Goal: Task Accomplishment & Management: Manage account settings

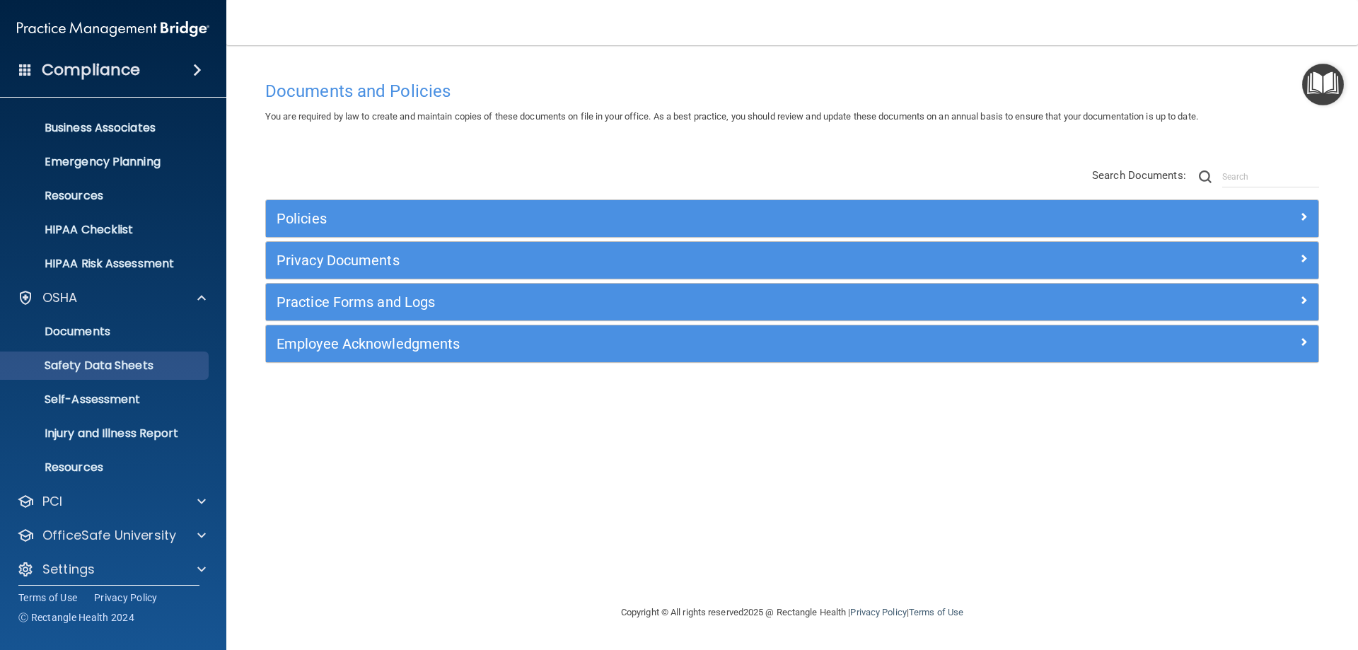
scroll to position [107, 0]
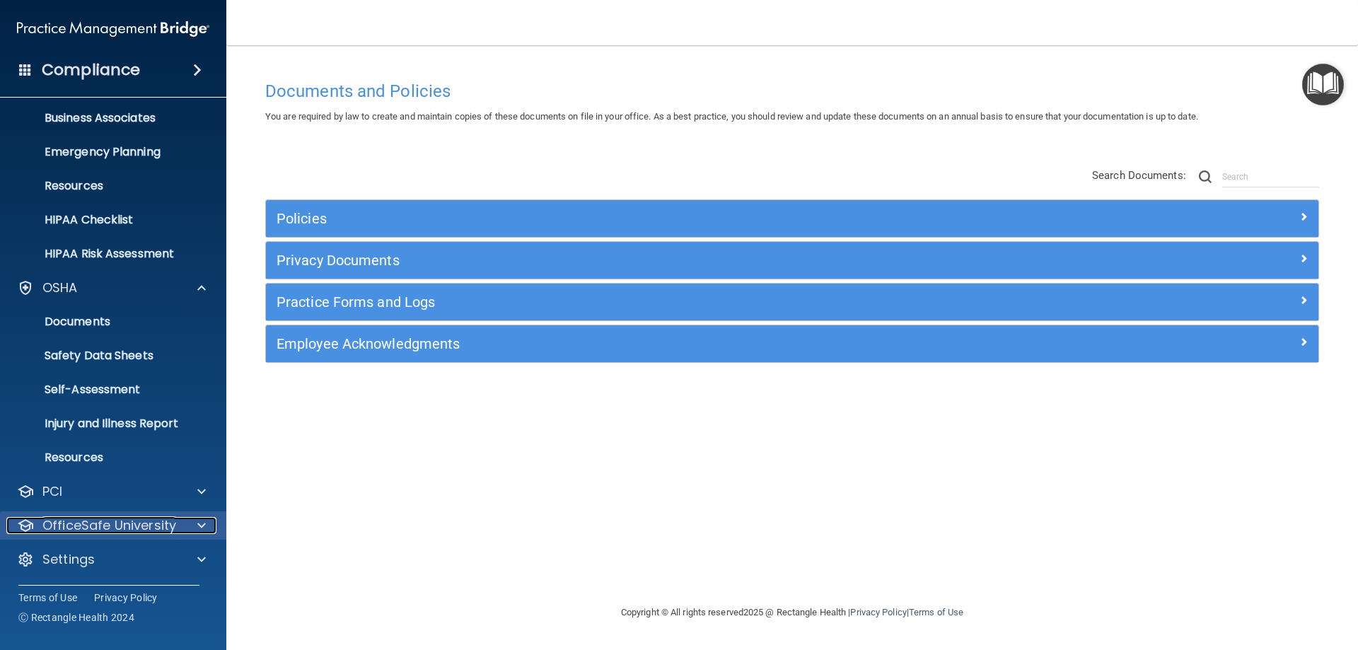
click at [103, 531] on p "OfficeSafe University" at bounding box center [109, 525] width 134 height 17
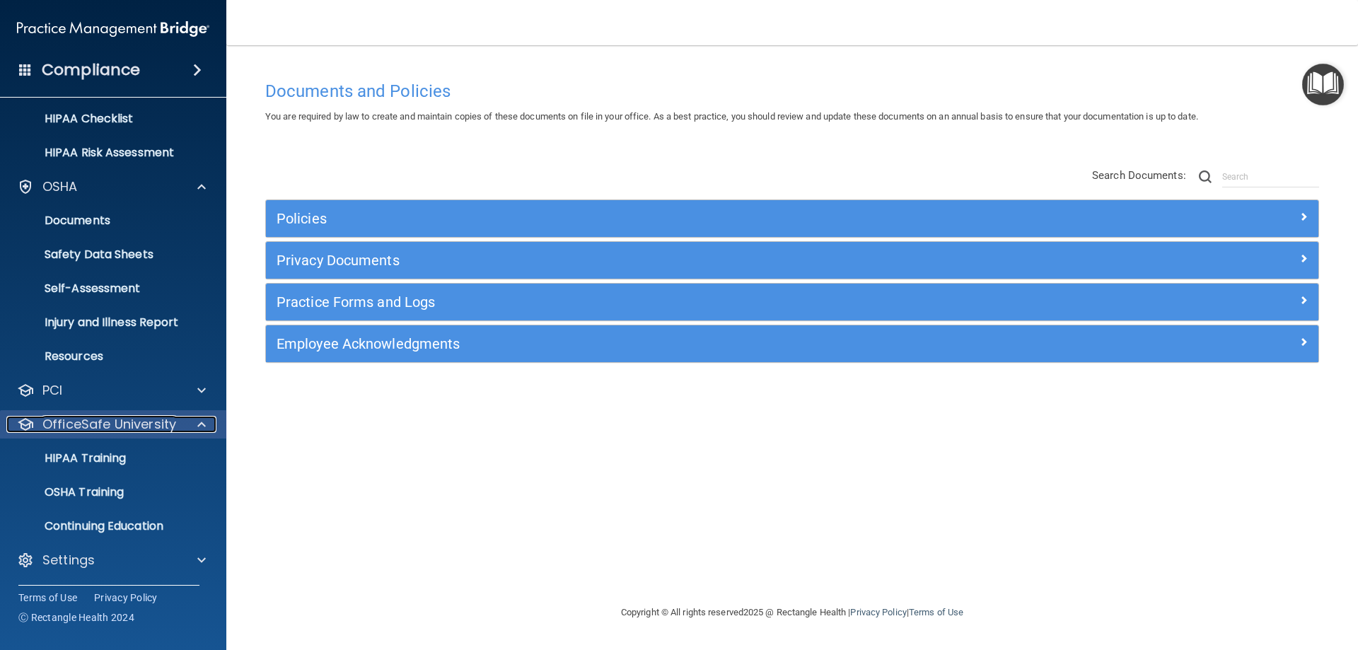
scroll to position [209, 0]
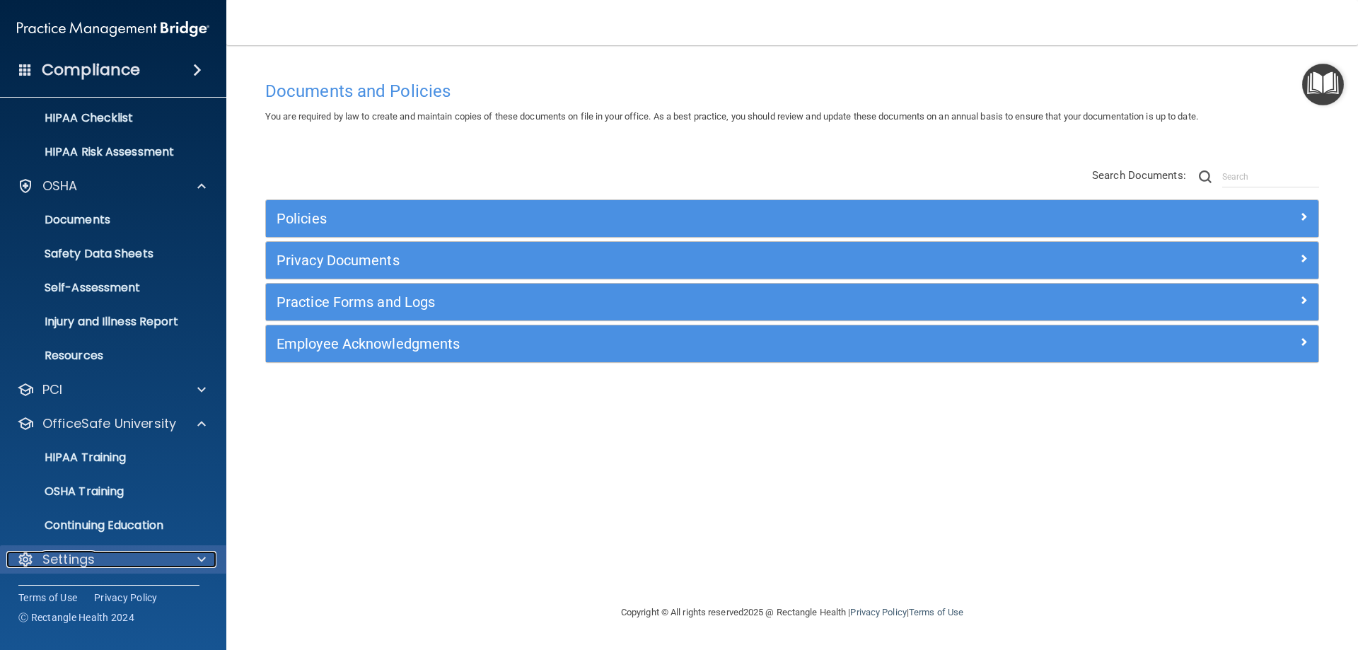
click at [95, 558] on div "Settings" at bounding box center [93, 559] width 175 height 17
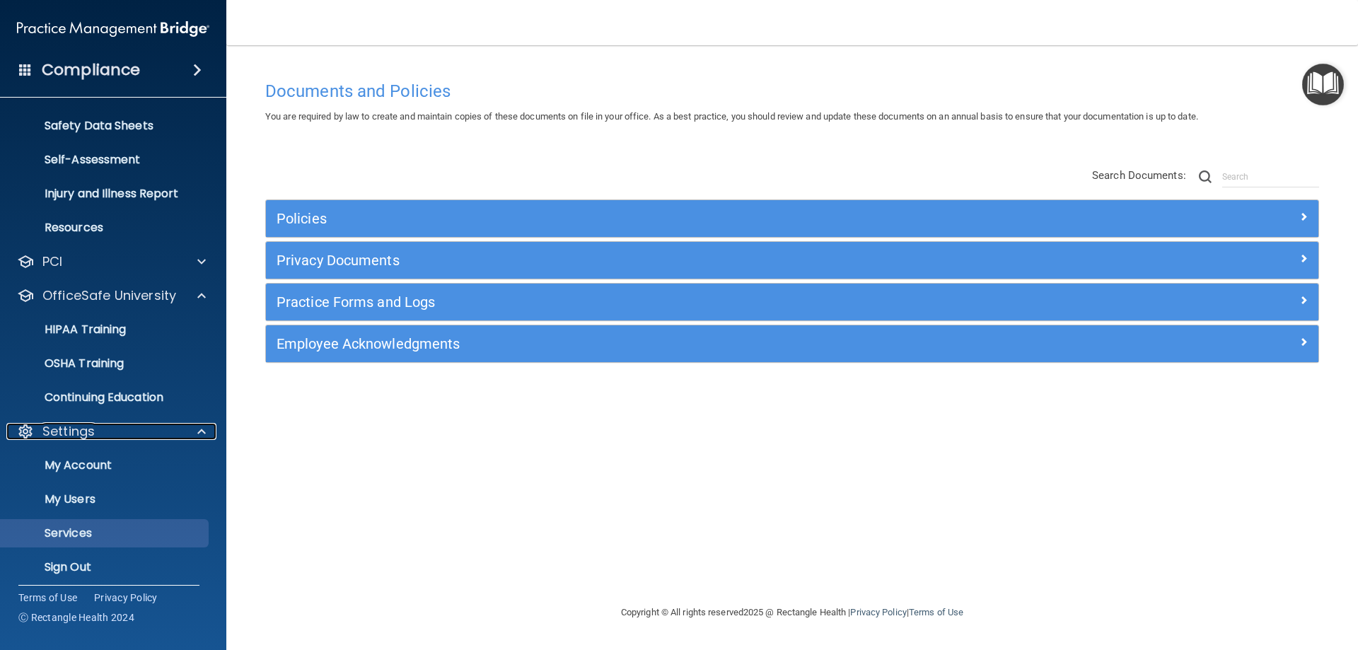
scroll to position [344, 0]
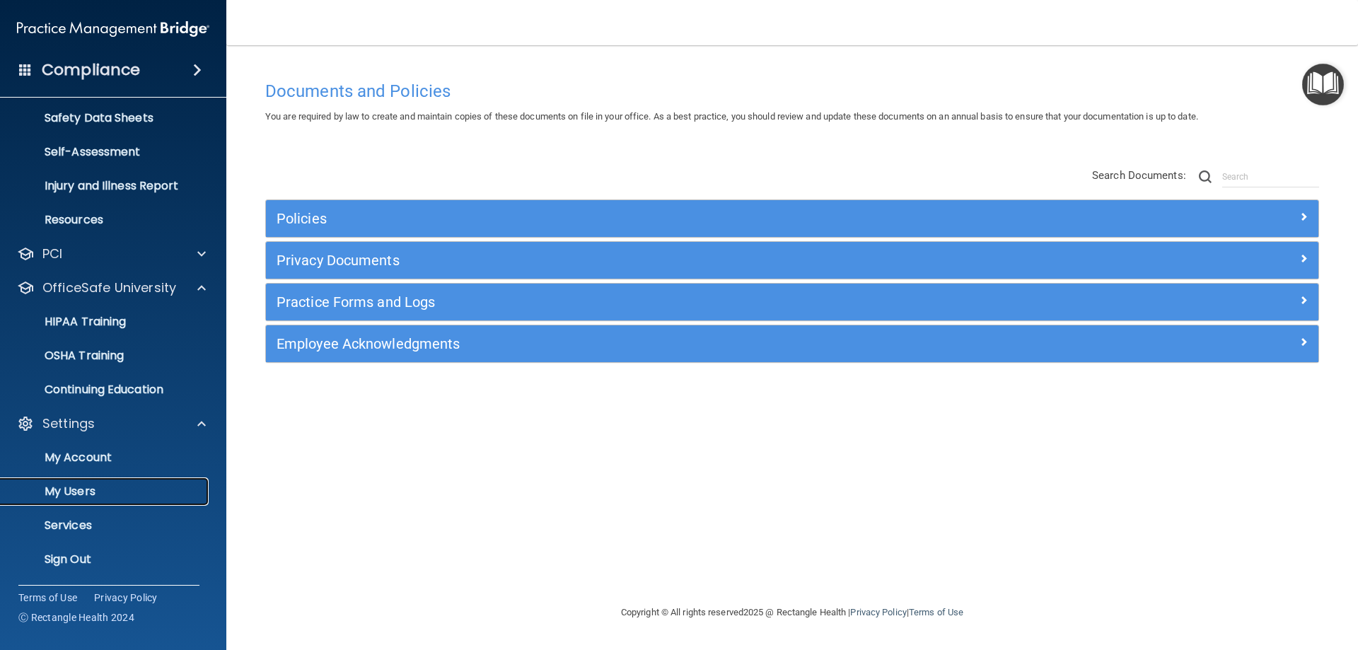
click at [111, 487] on p "My Users" at bounding box center [105, 491] width 193 height 14
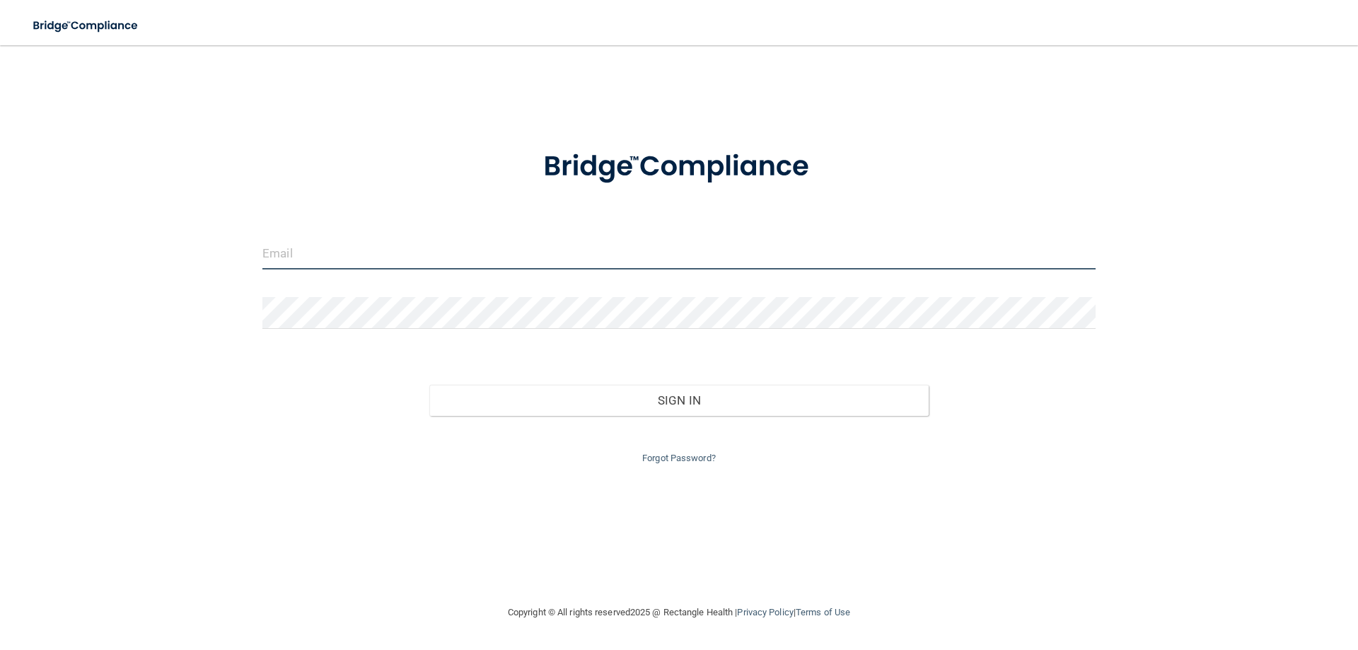
type input "[PERSON_NAME][EMAIL_ADDRESS][DOMAIN_NAME]"
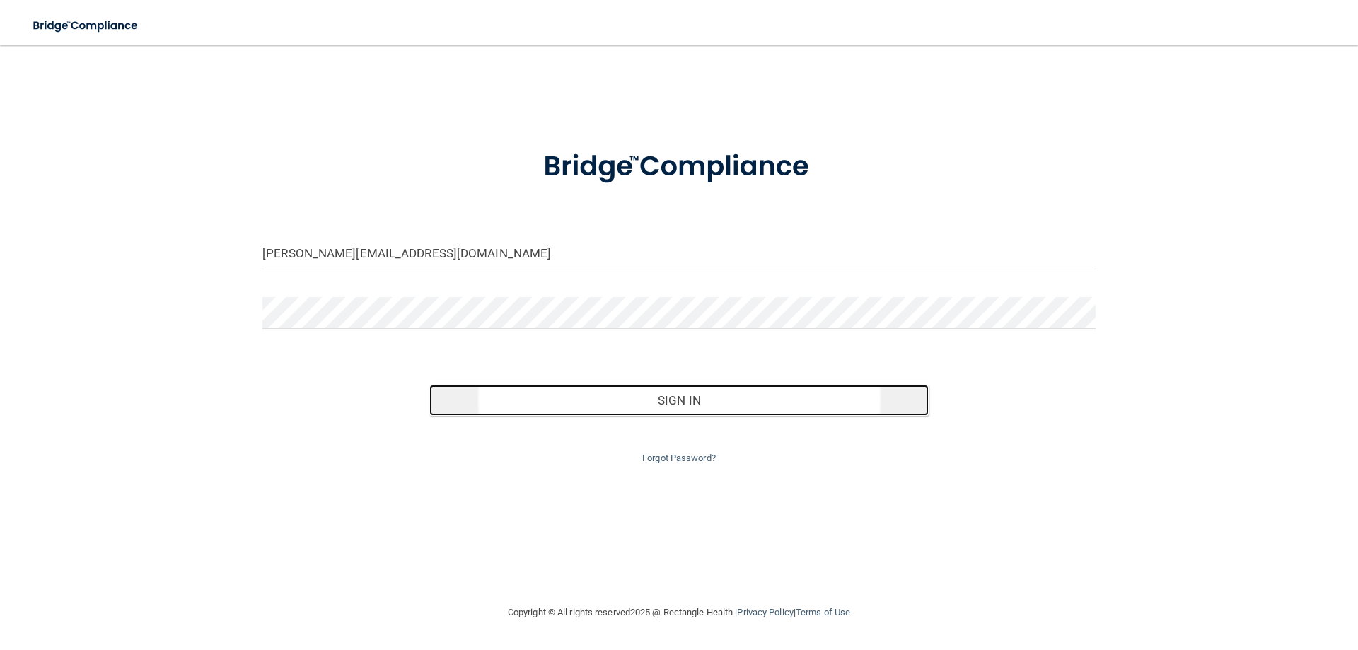
click at [599, 388] on button "Sign In" at bounding box center [679, 400] width 500 height 31
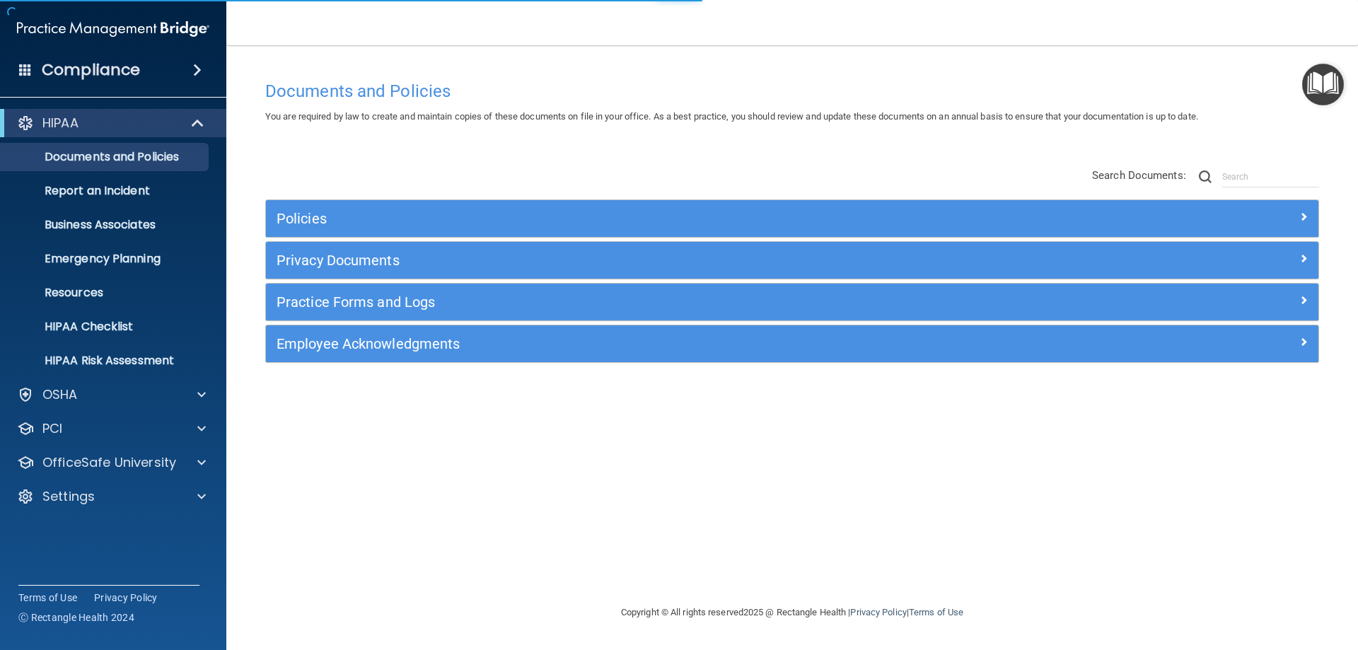
click at [131, 515] on div "HIPAA Documents and Policies Report an Incident Business Associates Emergency P…" at bounding box center [113, 312] width 227 height 419
click at [136, 492] on div "Settings" at bounding box center [93, 496] width 175 height 17
click at [92, 557] on p "My Users" at bounding box center [105, 564] width 193 height 14
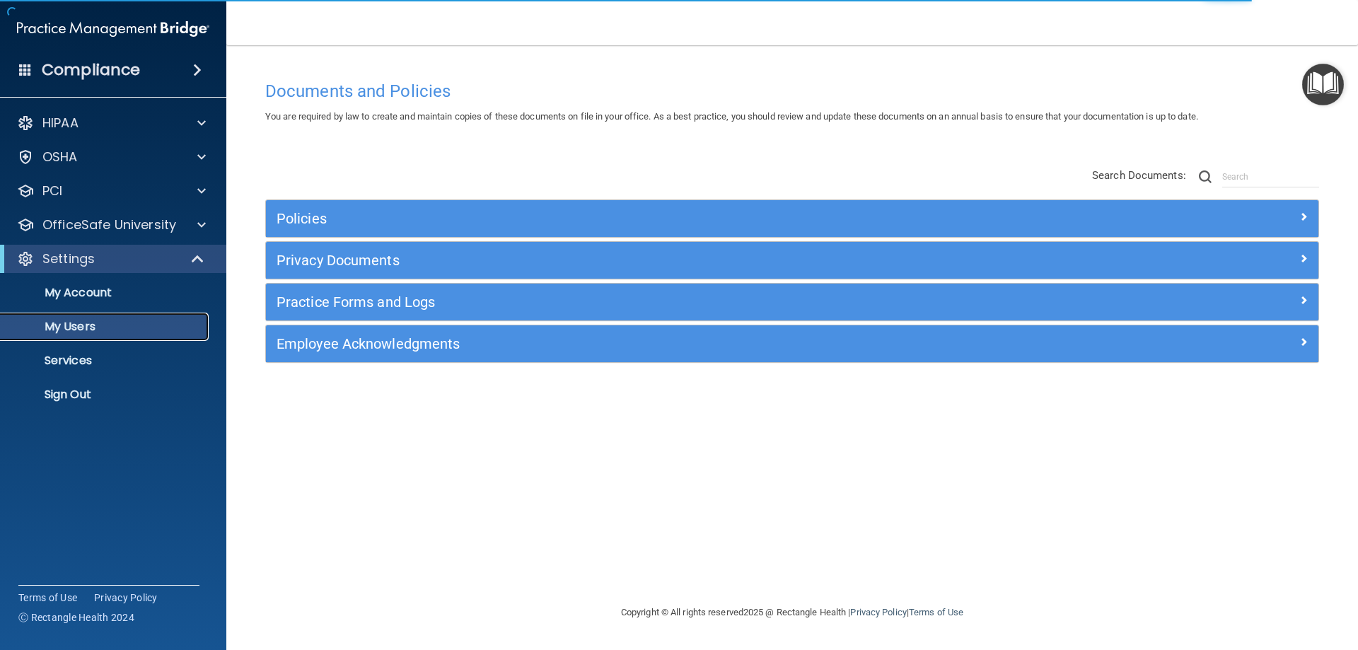
click at [93, 329] on p "My Users" at bounding box center [105, 327] width 193 height 14
select select "20"
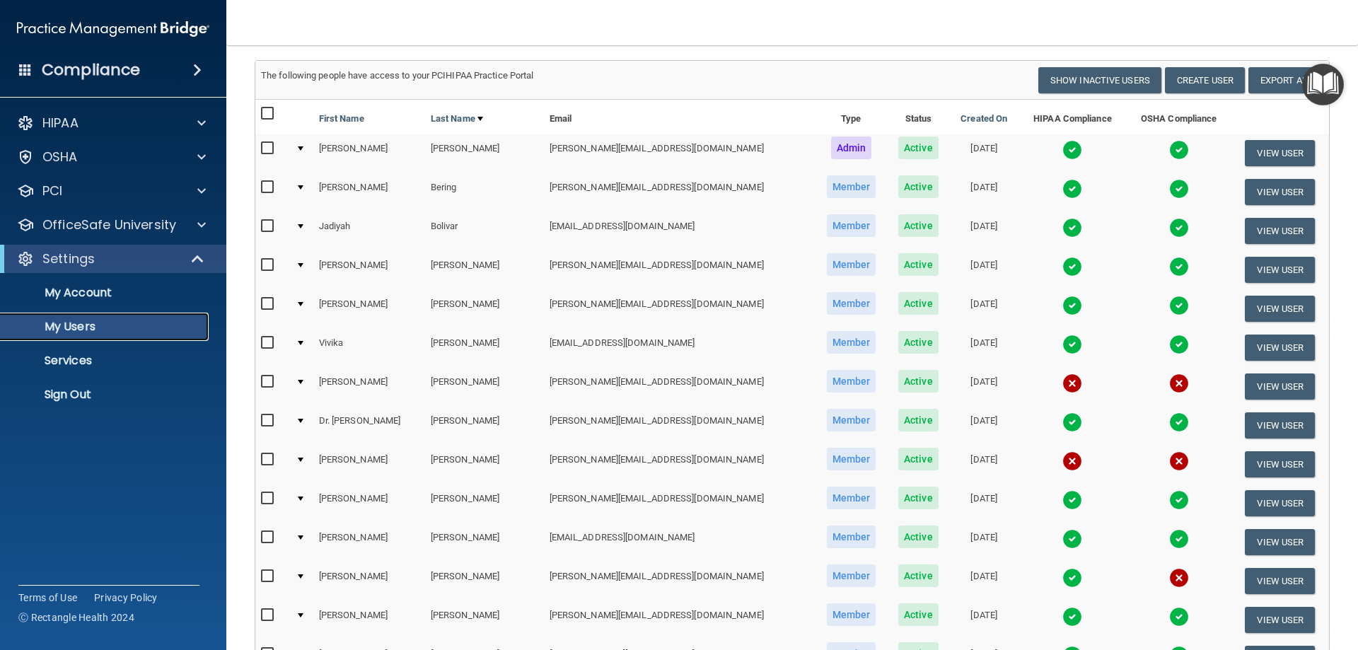
scroll to position [212, 0]
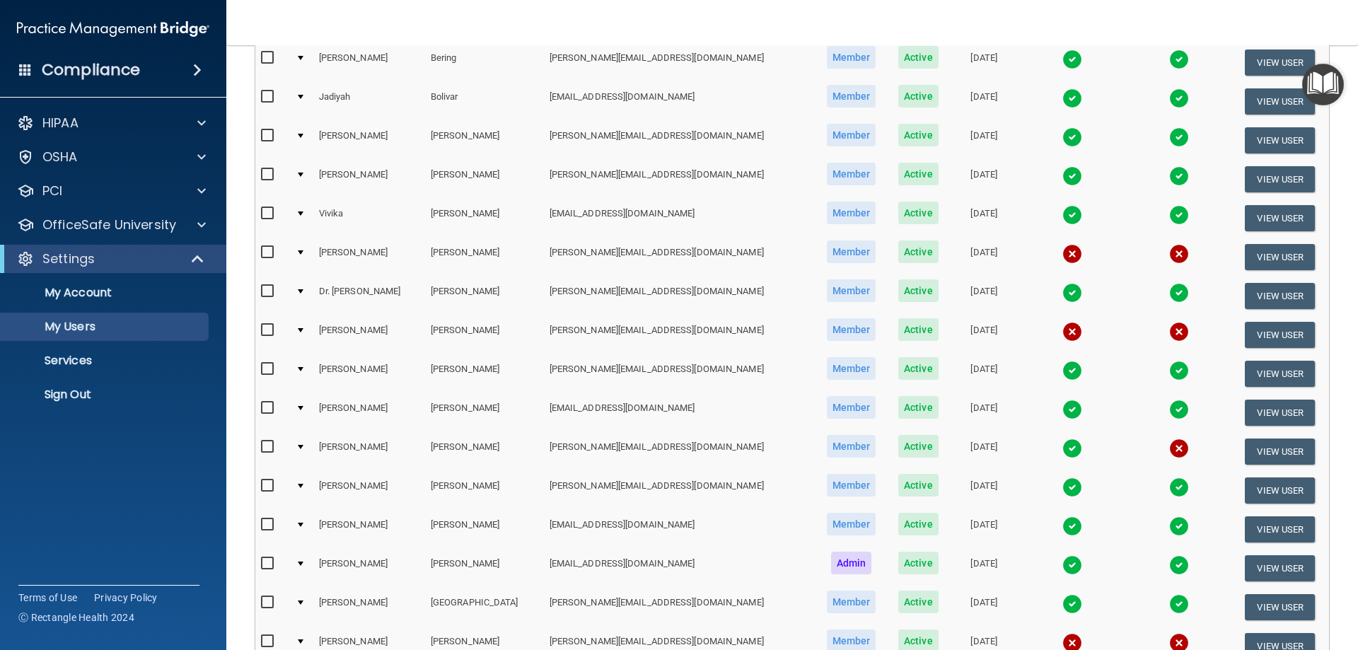
click at [263, 443] on input "checkbox" at bounding box center [269, 446] width 16 height 11
checkbox input "true"
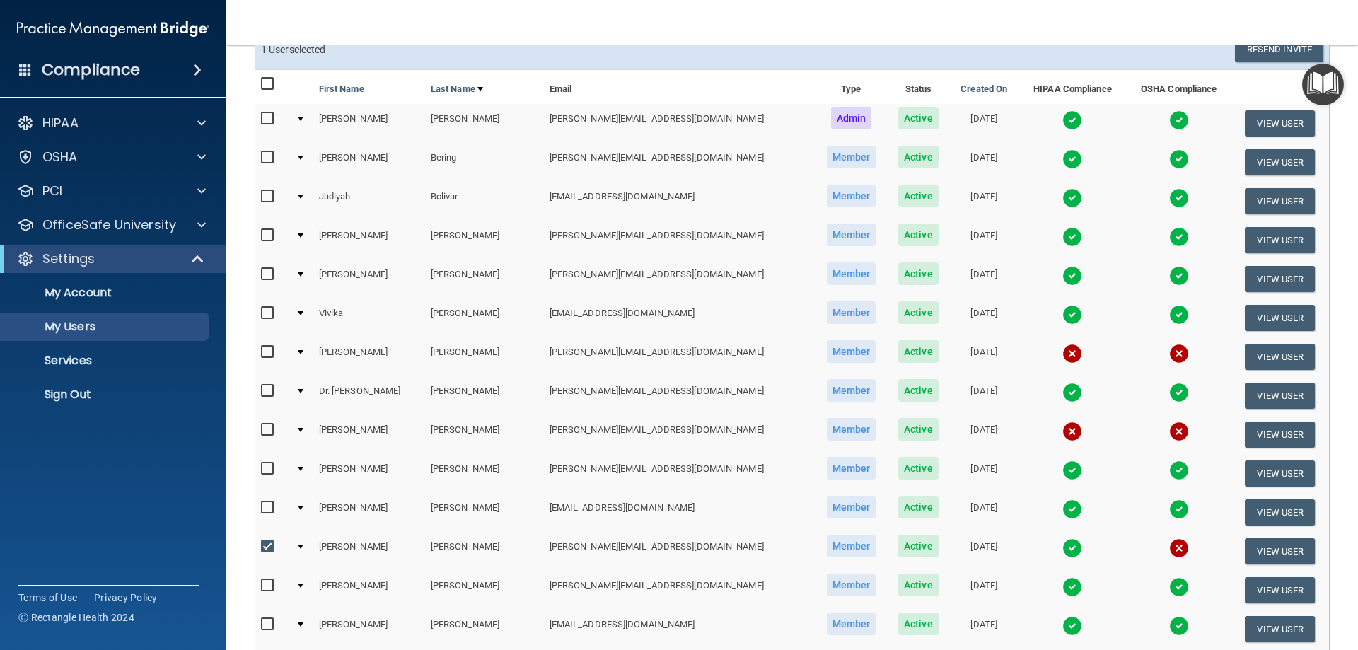
scroll to position [0, 0]
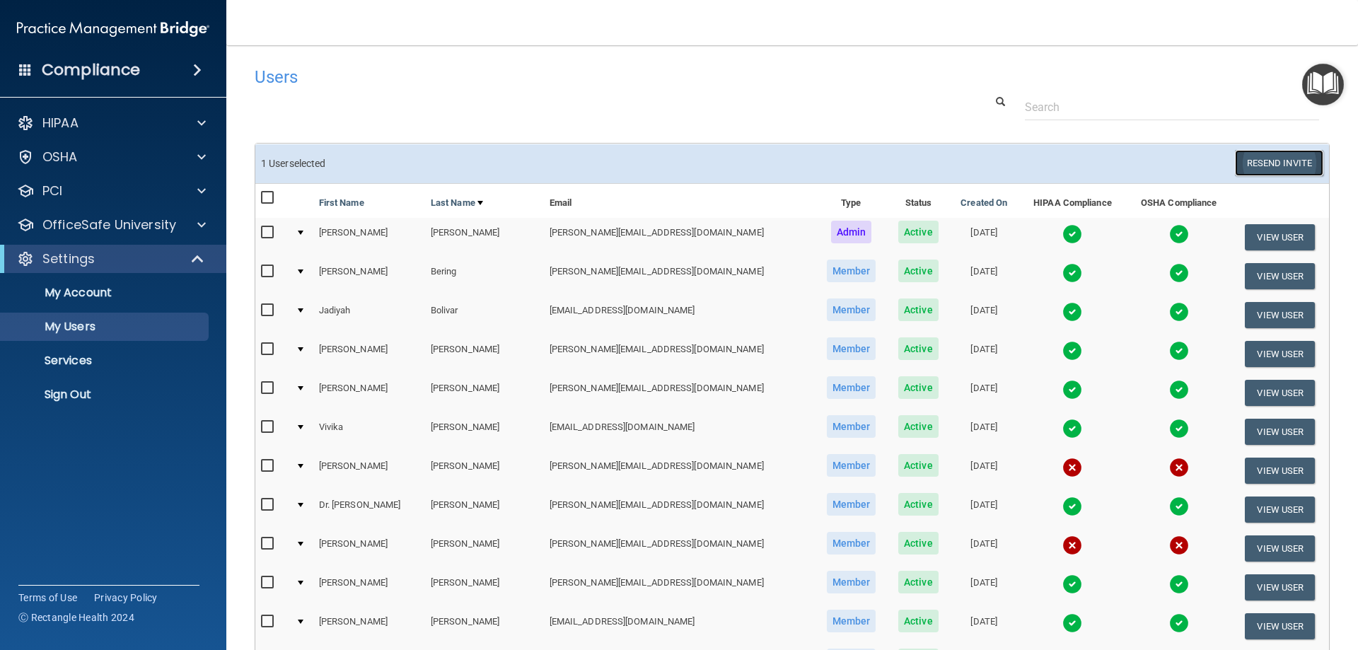
click at [1280, 161] on button "Resend Invite" at bounding box center [1279, 163] width 88 height 26
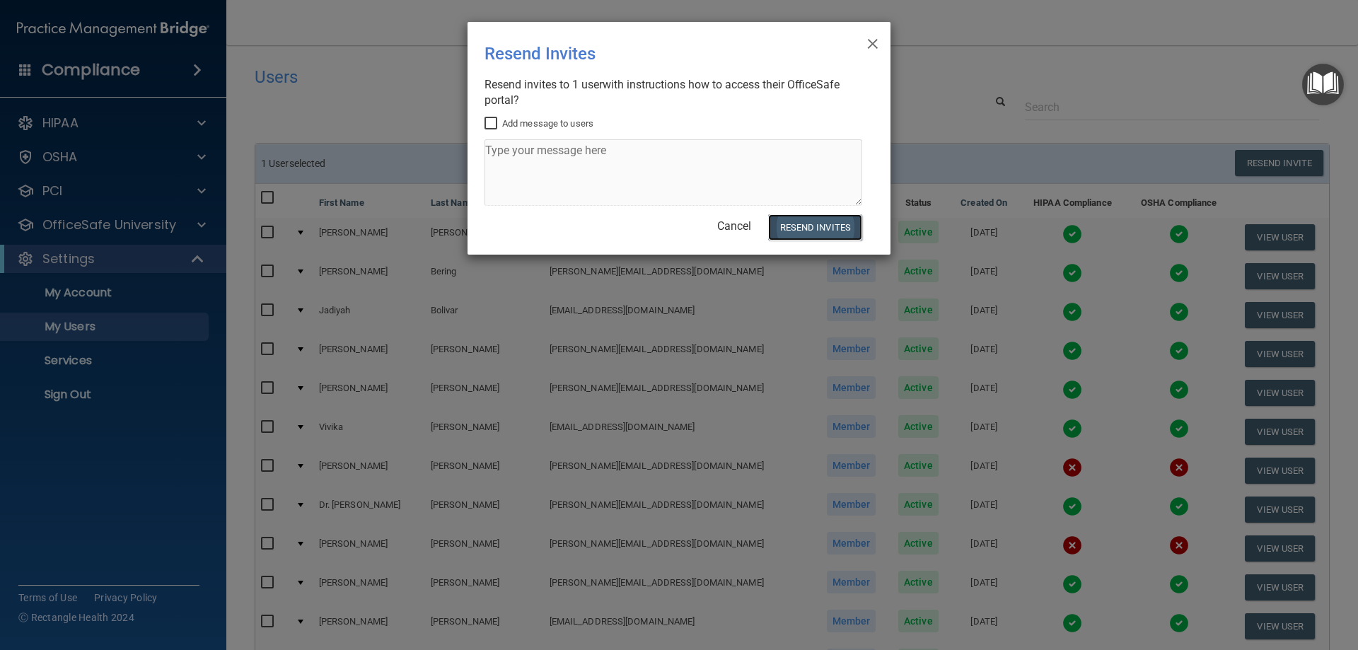
click at [791, 222] on button "Resend Invites" at bounding box center [815, 227] width 94 height 26
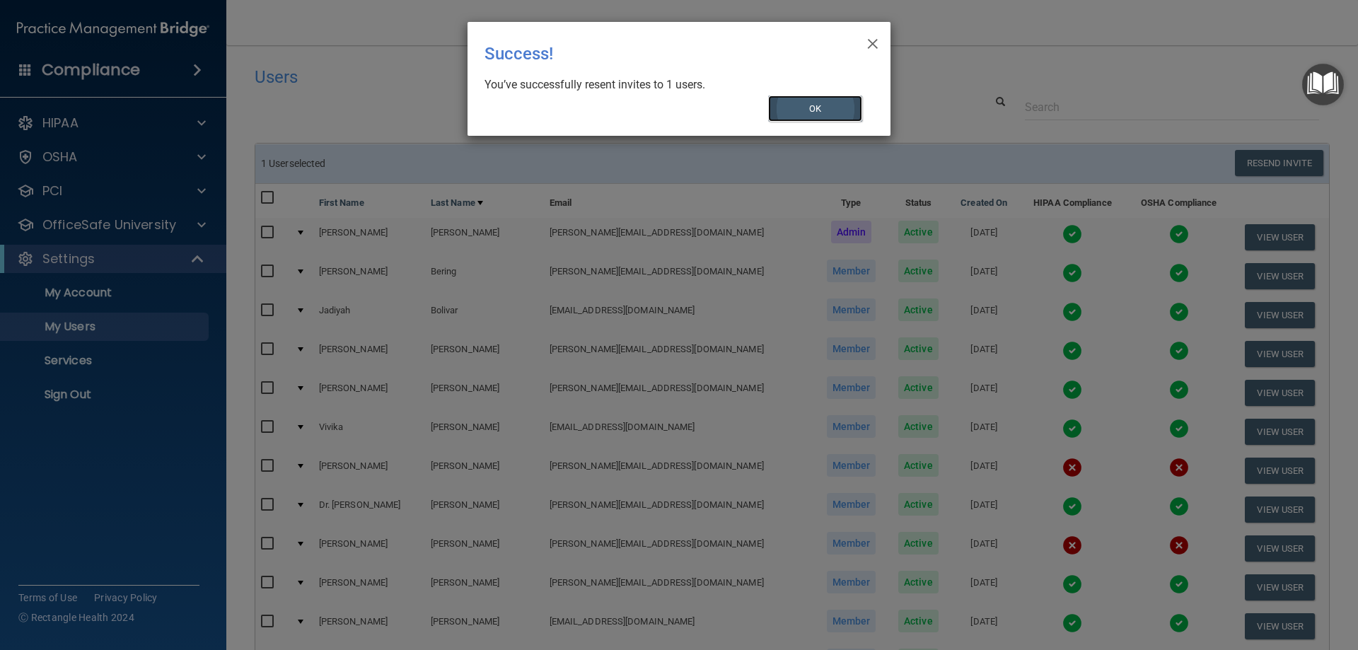
click at [848, 110] on button "OK" at bounding box center [815, 108] width 95 height 26
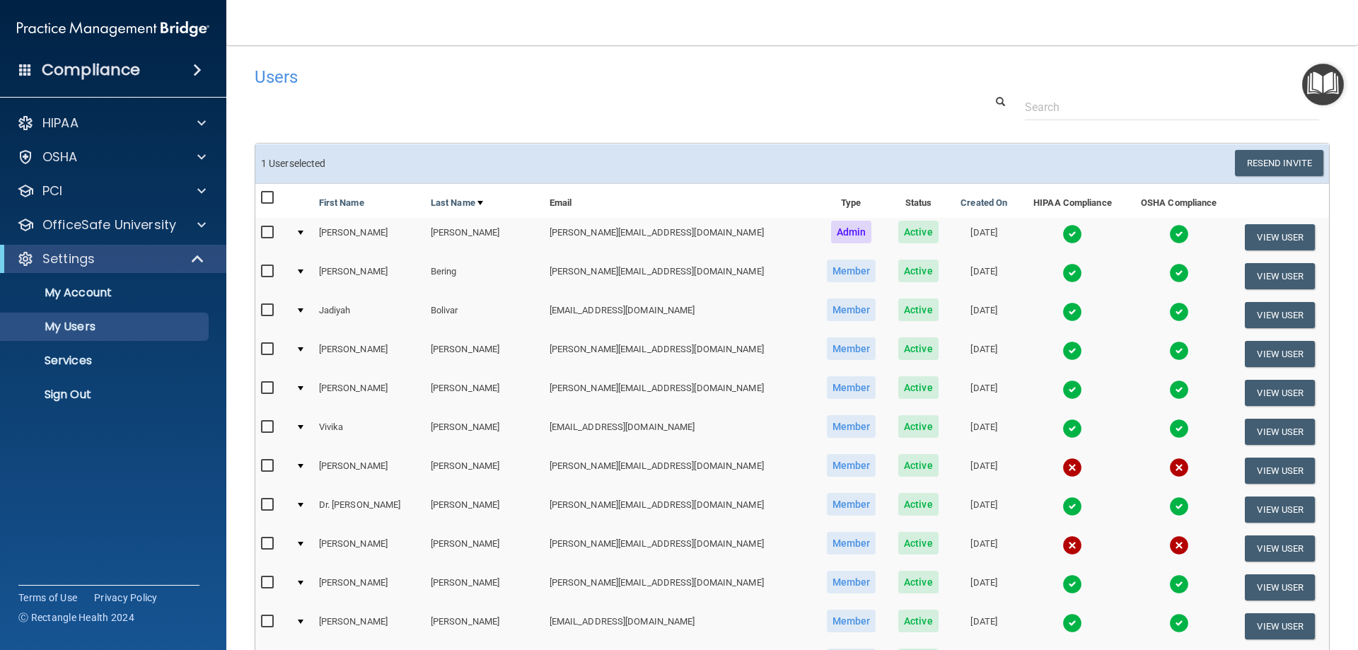
click at [149, 210] on div "HIPAA Documents and Policies Report an Incident Business Associates Emergency P…" at bounding box center [113, 261] width 227 height 317
click at [151, 220] on p "OfficeSafe University" at bounding box center [109, 224] width 134 height 17
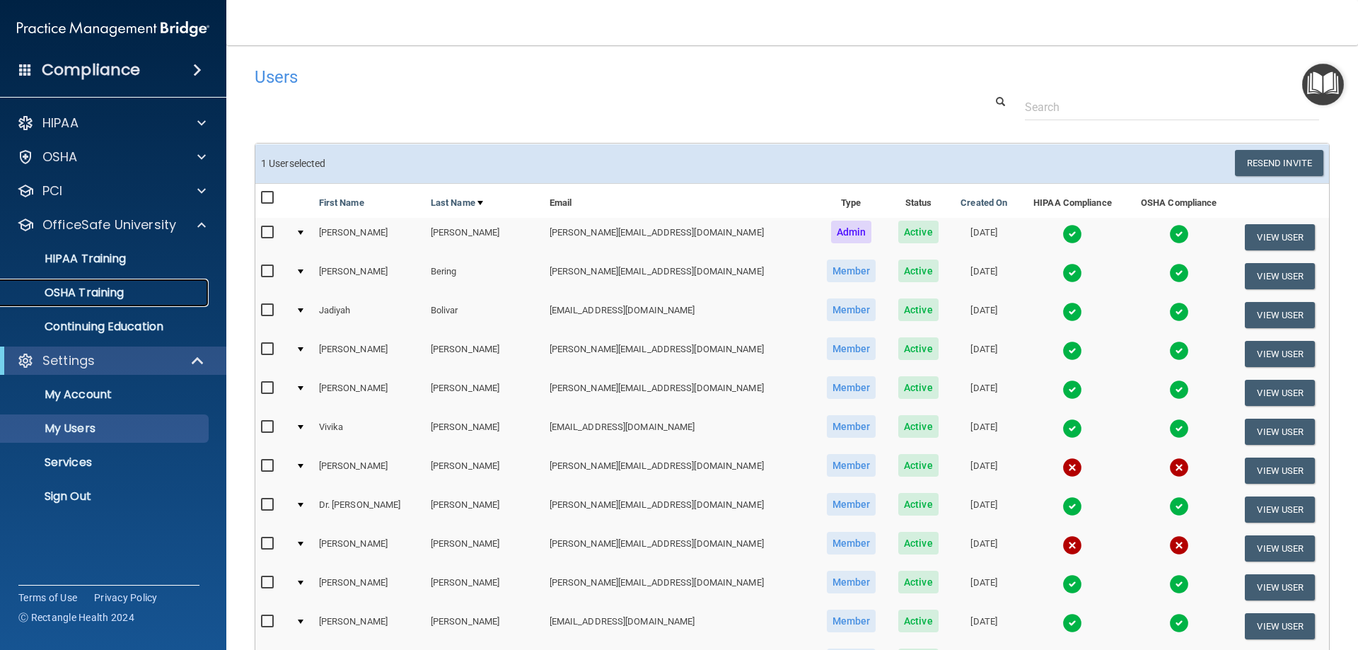
click at [141, 291] on div "OSHA Training" at bounding box center [105, 293] width 193 height 14
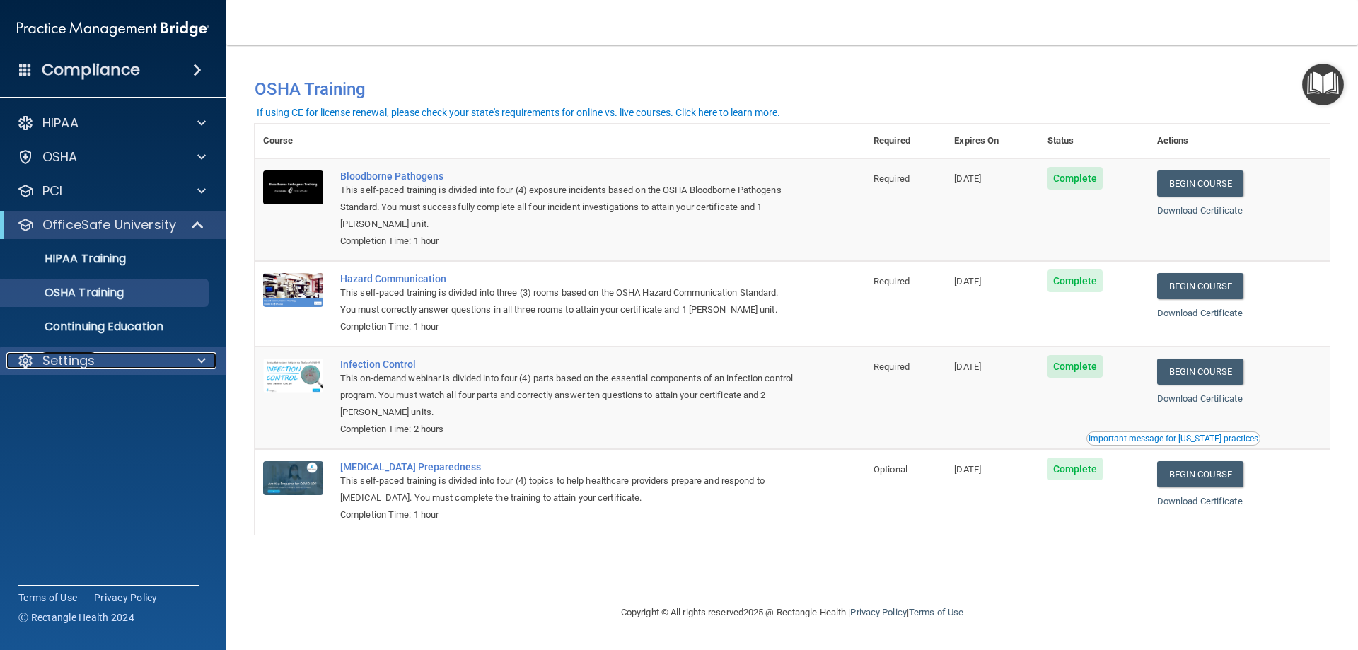
click at [113, 364] on div "Settings" at bounding box center [93, 360] width 175 height 17
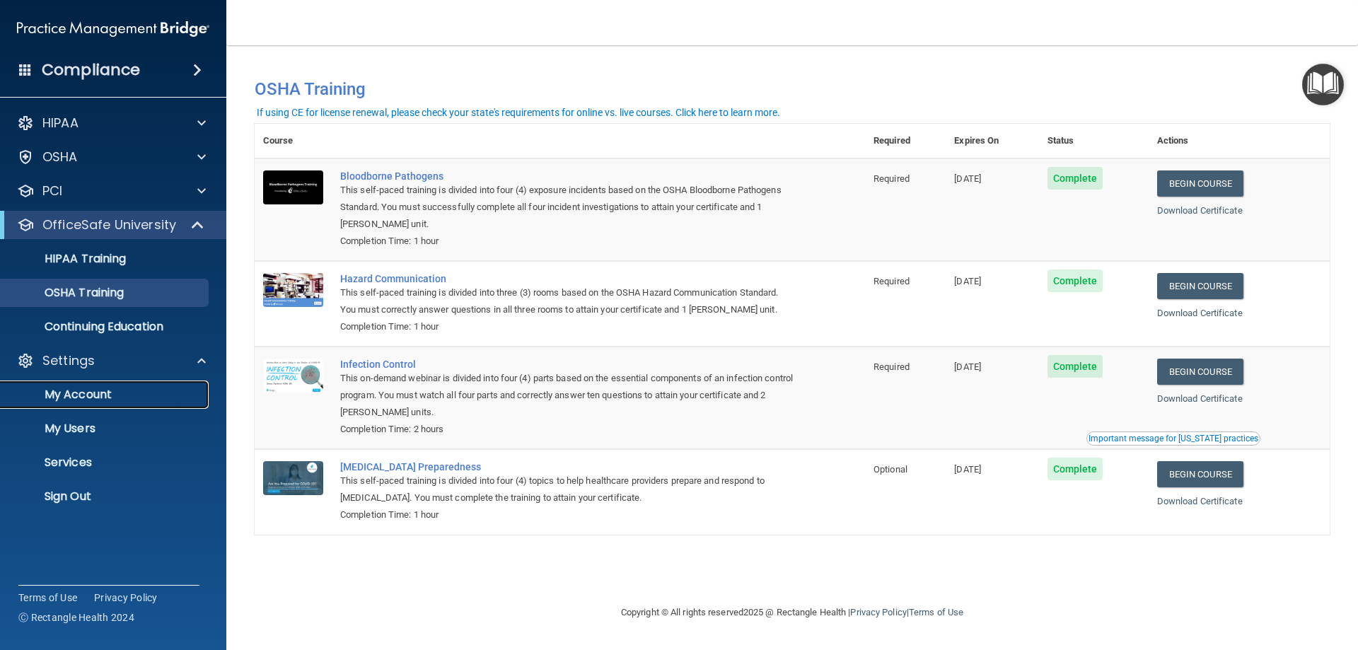
click at [114, 399] on p "My Account" at bounding box center [105, 394] width 193 height 14
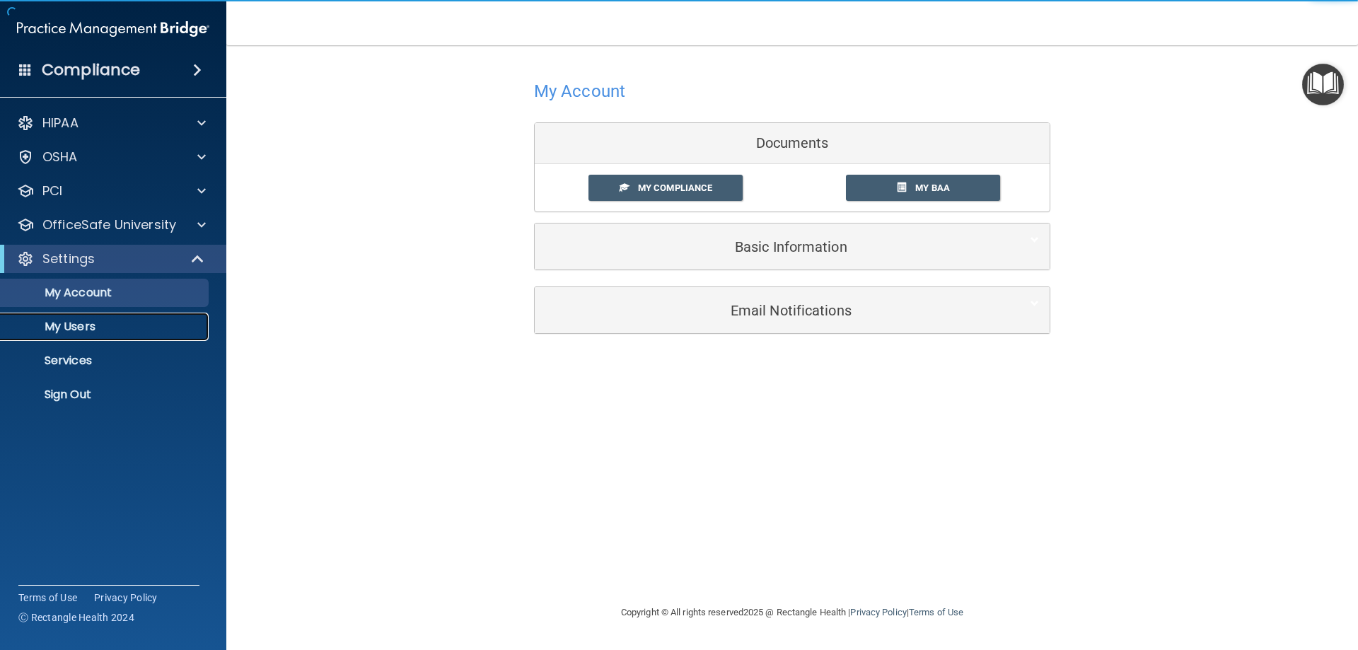
click at [121, 327] on p "My Users" at bounding box center [105, 327] width 193 height 14
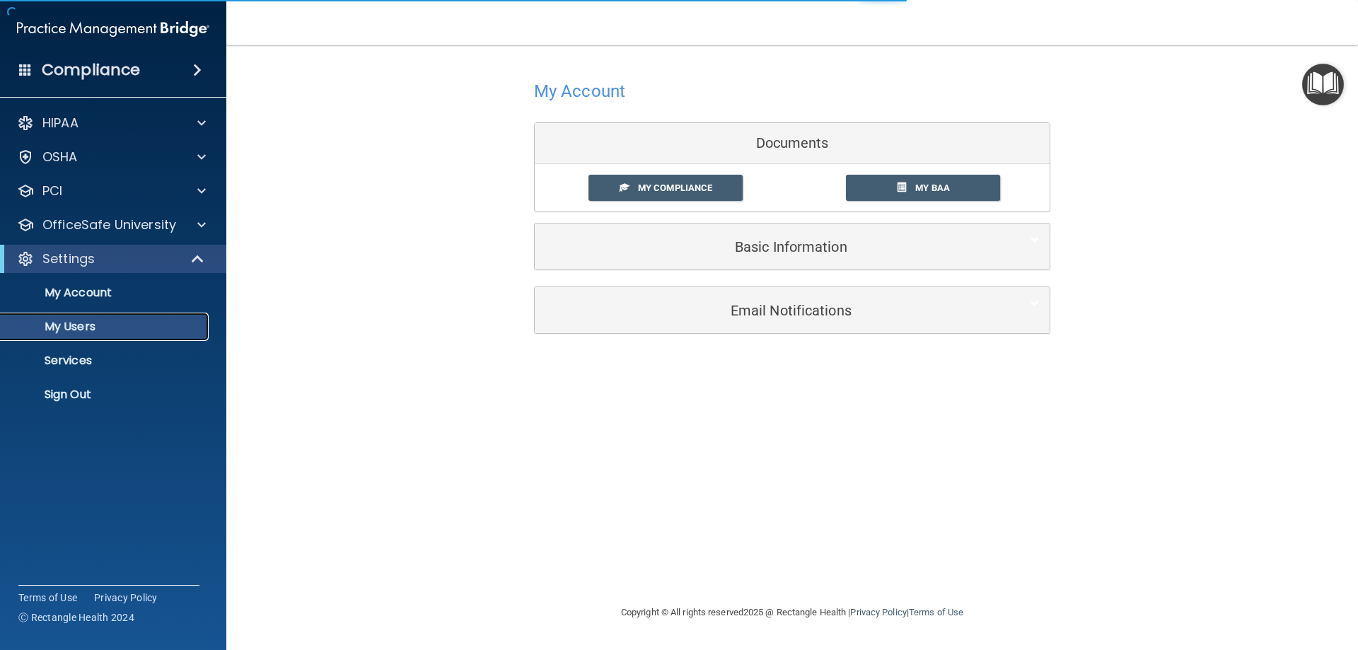
select select "20"
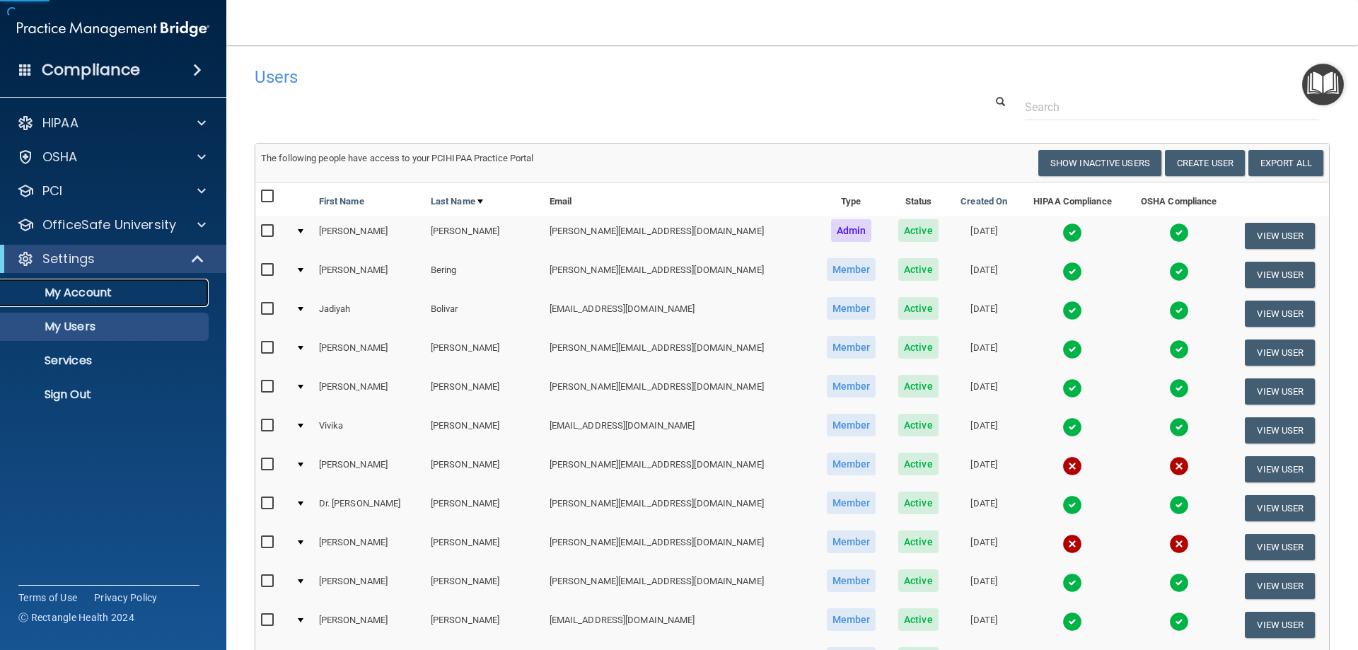
click at [149, 296] on p "My Account" at bounding box center [105, 293] width 193 height 14
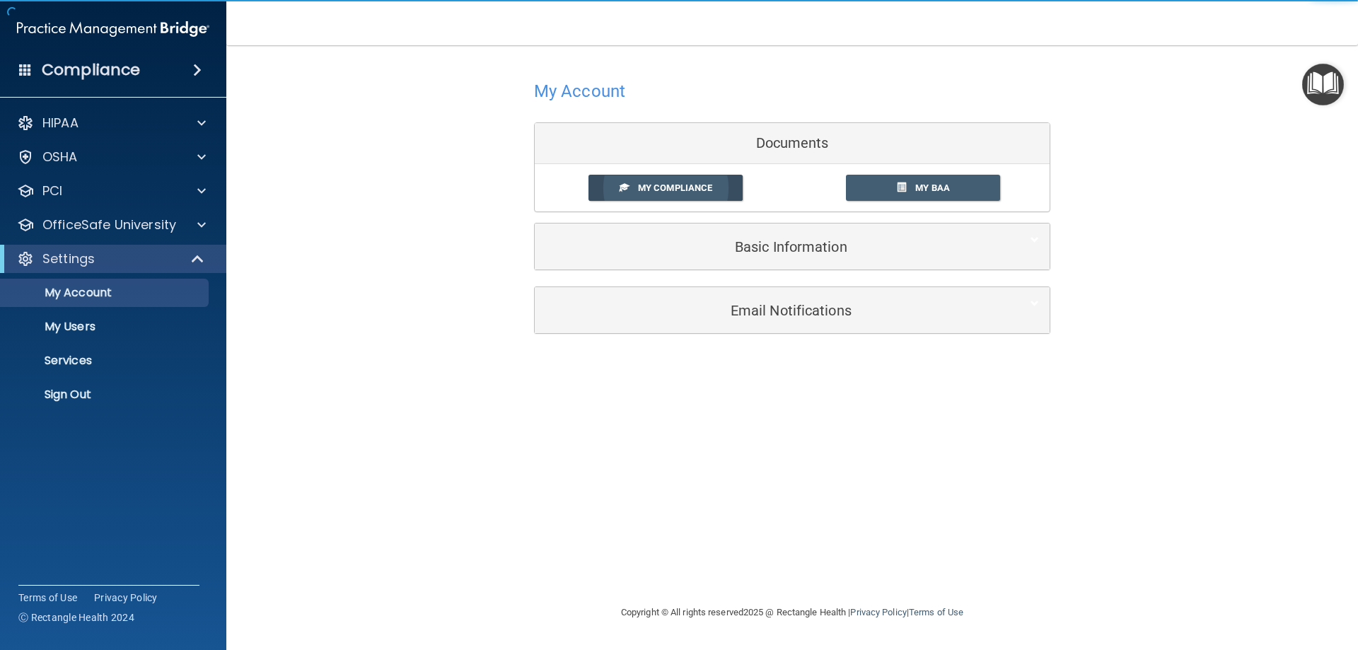
click at [672, 188] on span "My Compliance" at bounding box center [675, 187] width 74 height 11
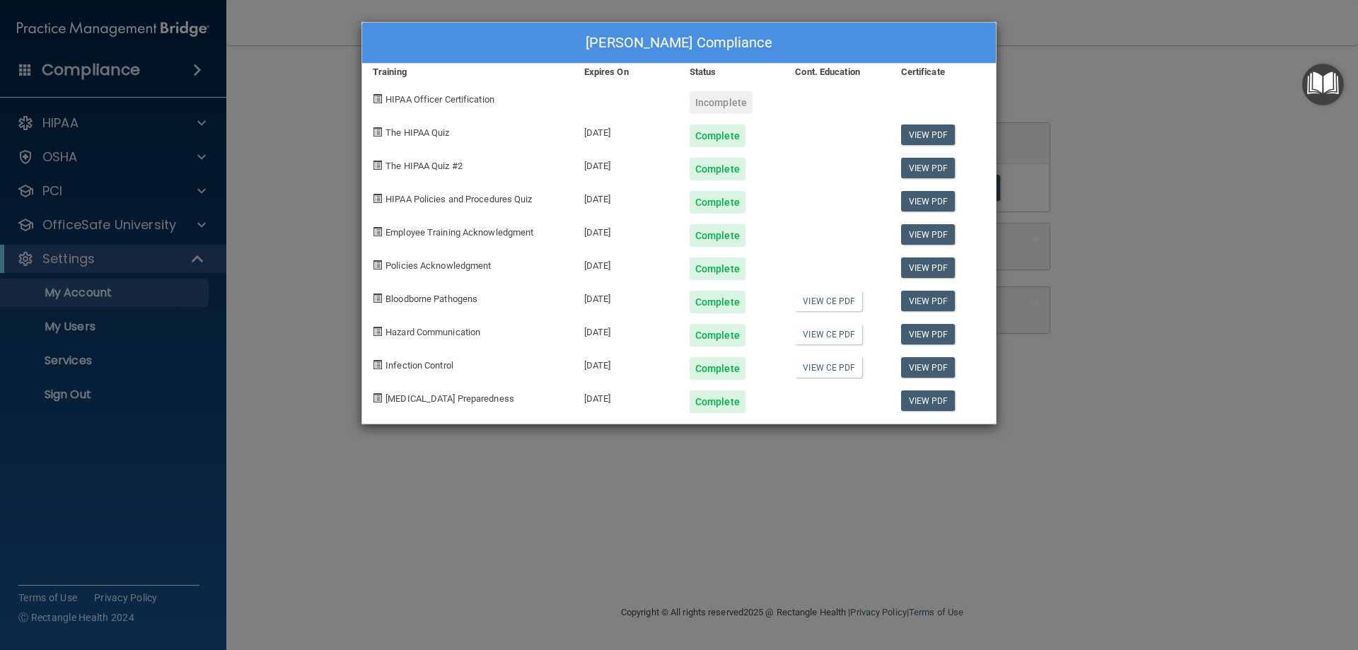
click at [1058, 68] on div "[PERSON_NAME] Compliance Training Expires On Status Cont. Education Certificate…" at bounding box center [679, 325] width 1358 height 650
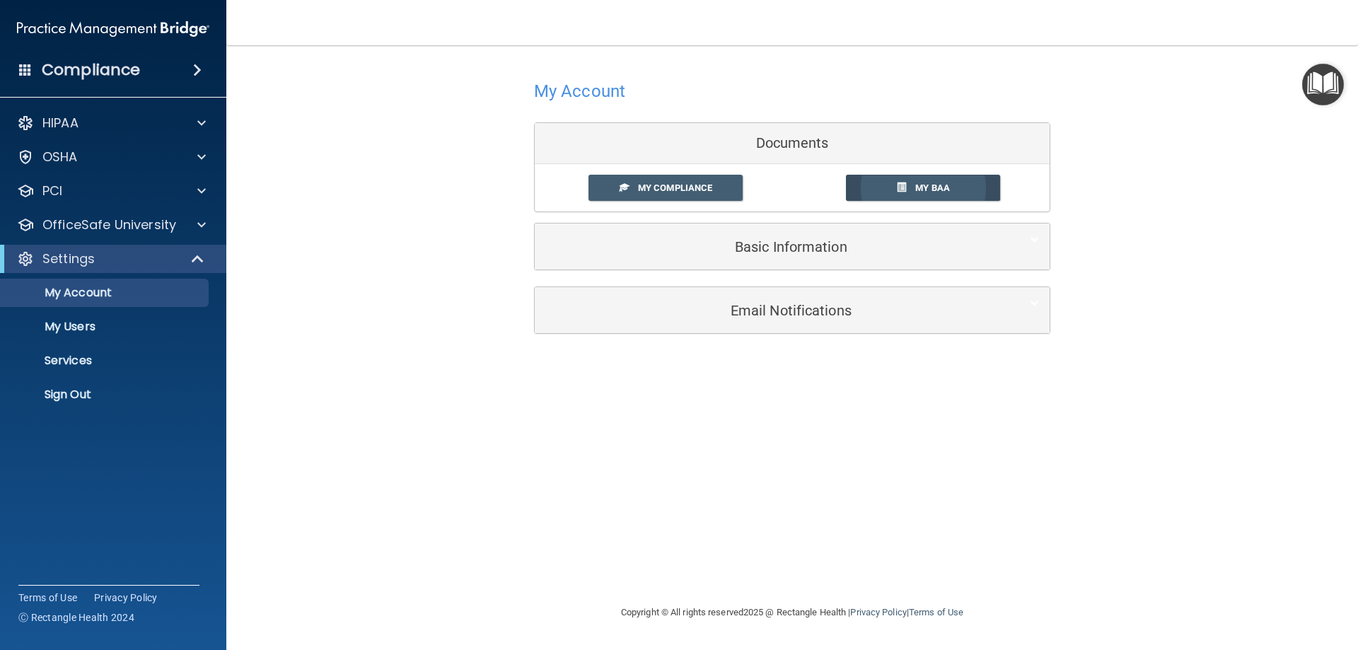
click at [908, 189] on link "My BAA" at bounding box center [923, 188] width 155 height 26
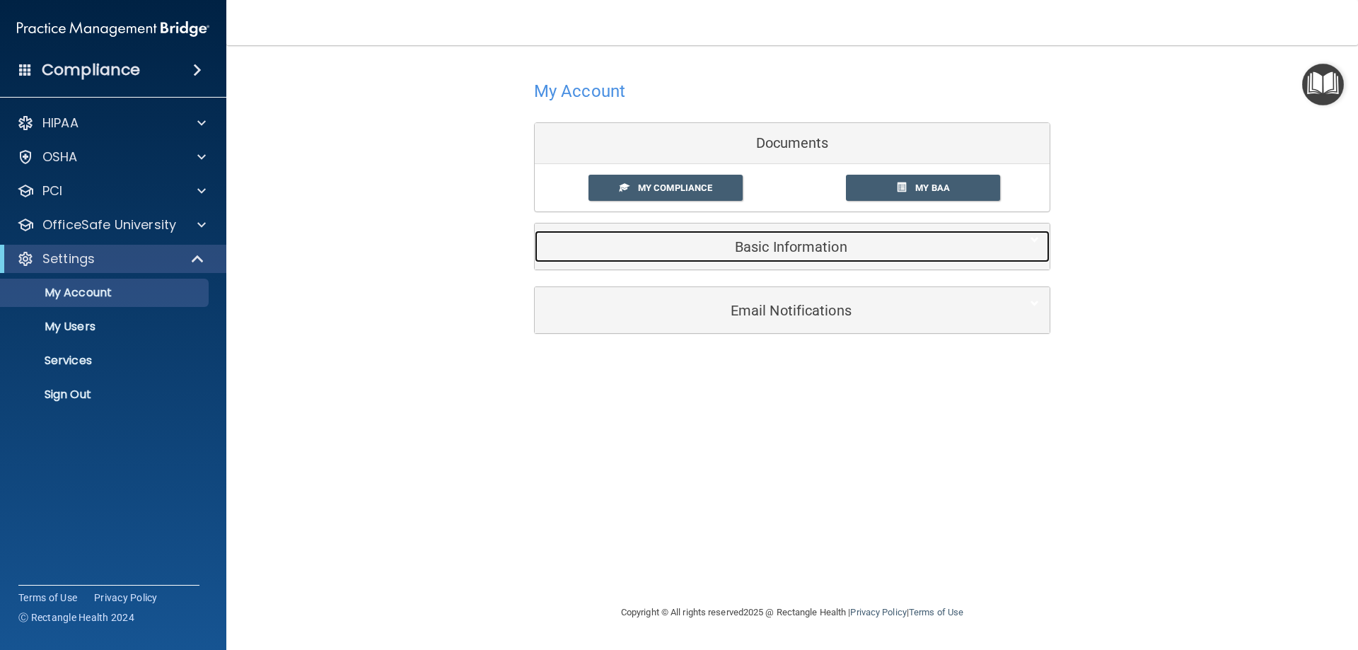
click at [708, 257] on div "Basic Information" at bounding box center [771, 247] width 472 height 32
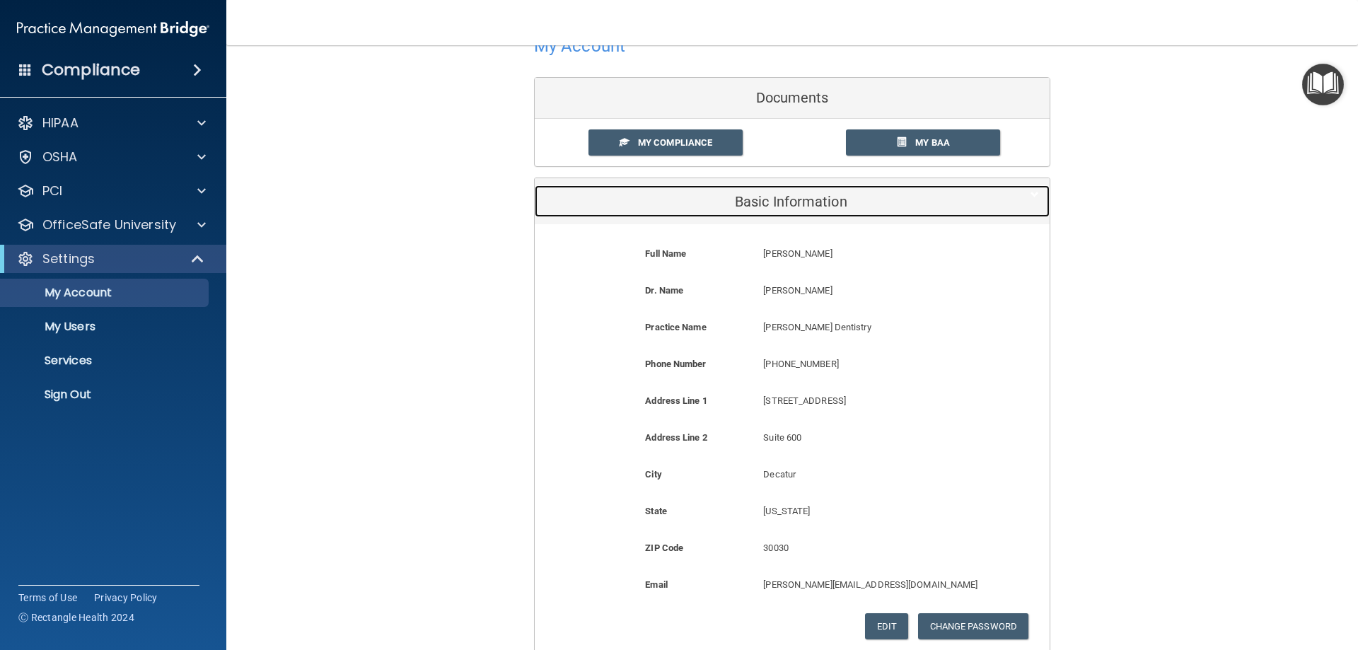
scroll to position [71, 0]
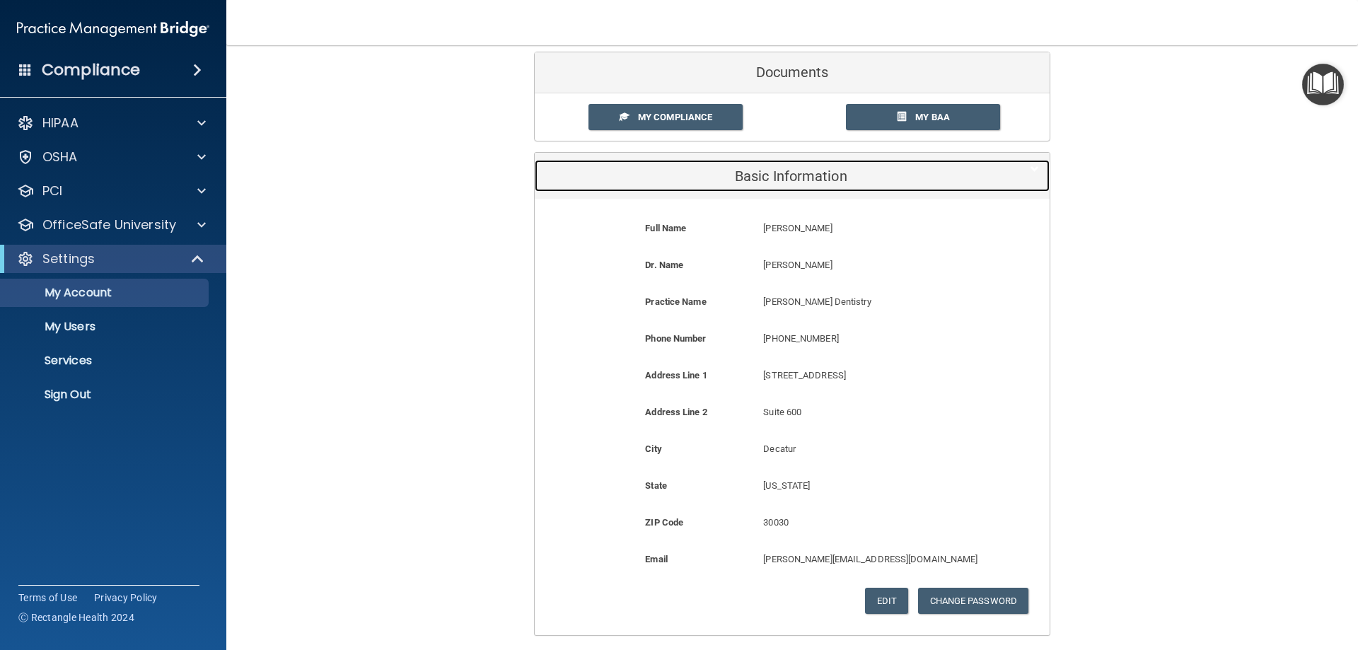
click at [722, 174] on h5 "Basic Information" at bounding box center [770, 176] width 450 height 16
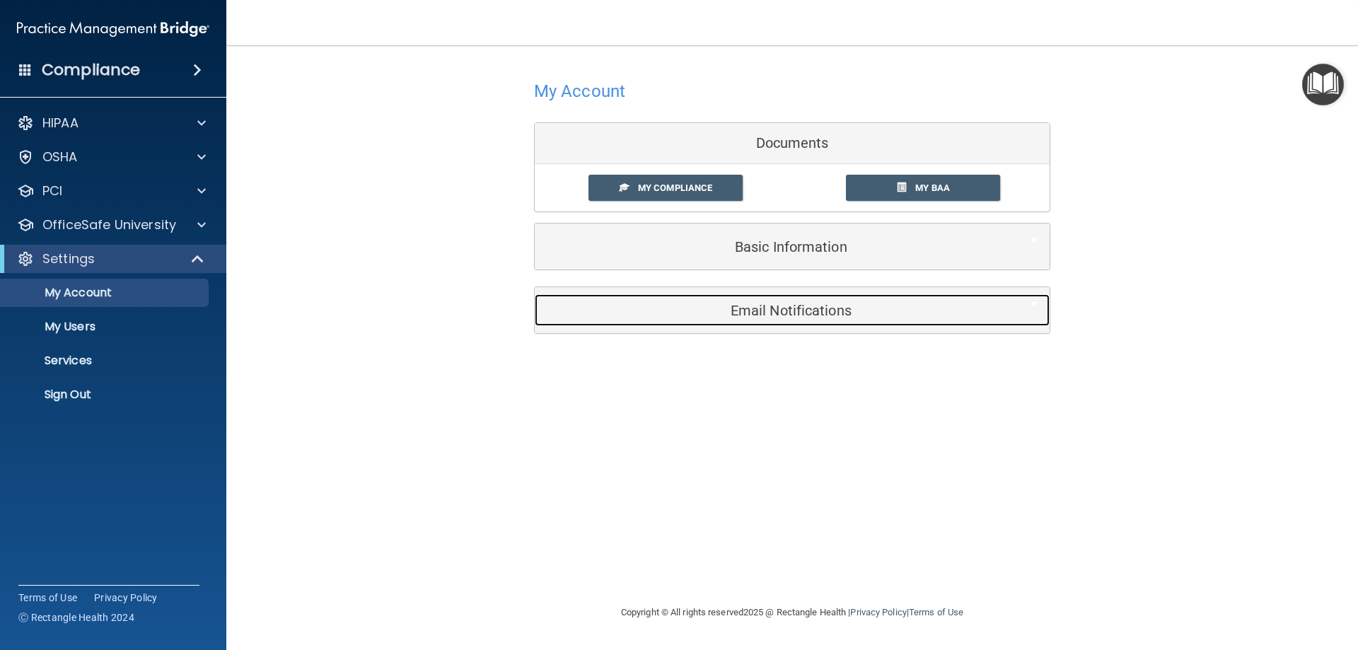
click at [745, 301] on div "Email Notifications" at bounding box center [771, 310] width 472 height 32
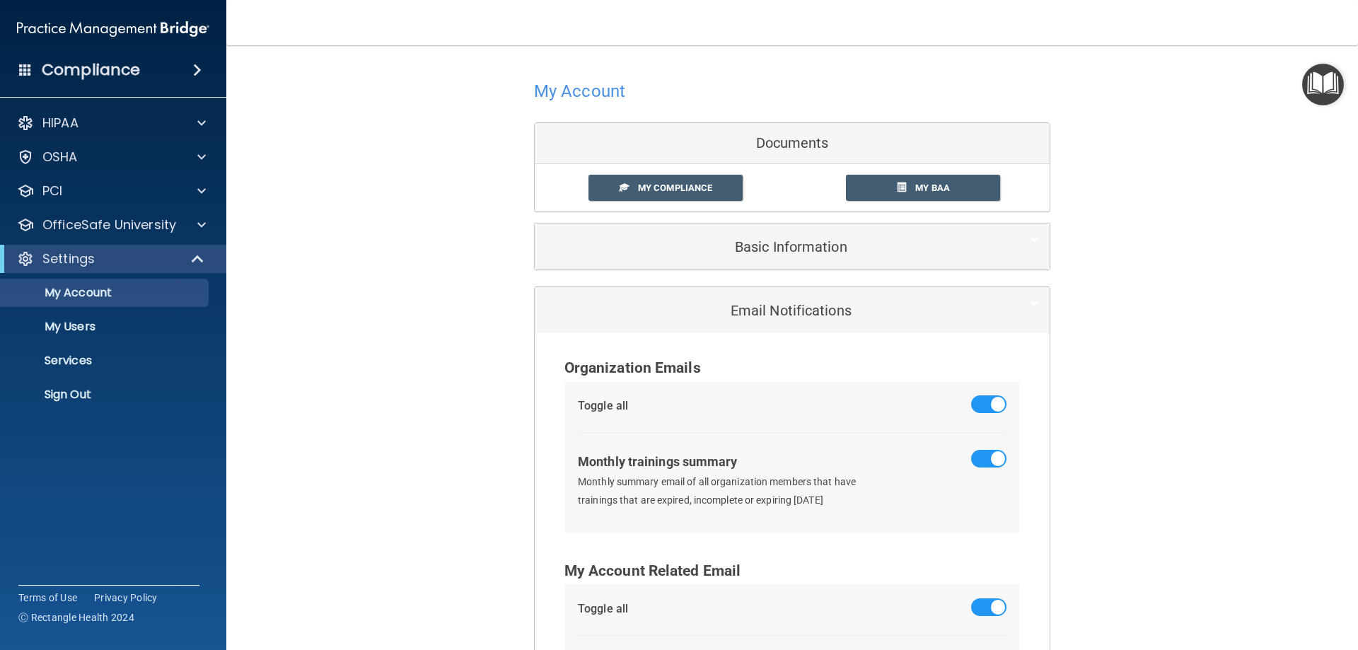
click at [715, 293] on div "Email Notifications" at bounding box center [792, 310] width 515 height 46
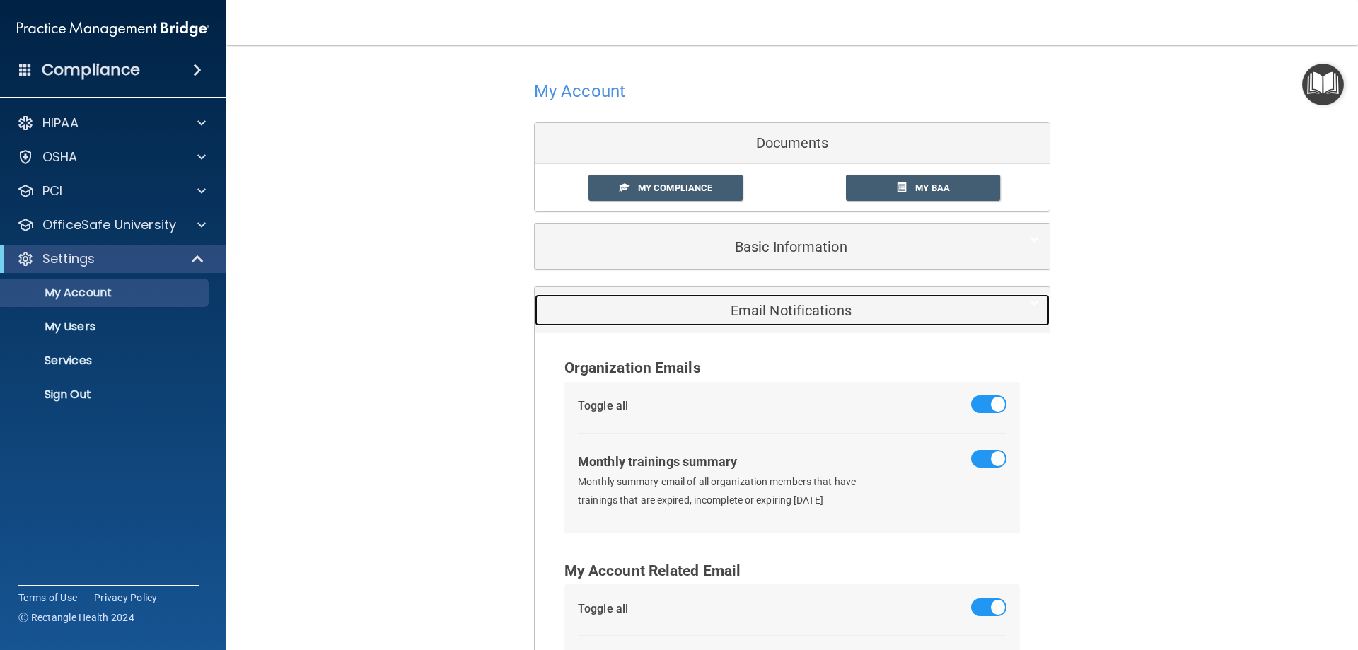
click at [588, 303] on h5 "Email Notifications" at bounding box center [770, 311] width 450 height 16
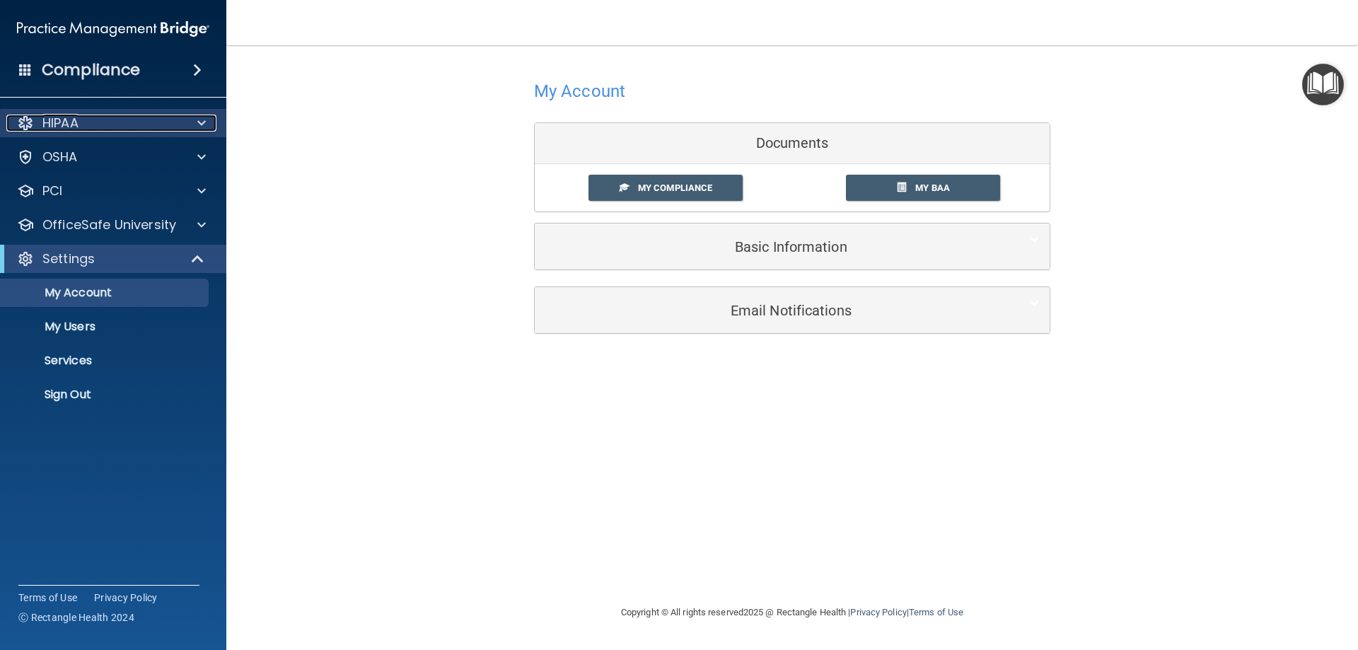
click at [166, 121] on div "HIPAA" at bounding box center [93, 123] width 175 height 17
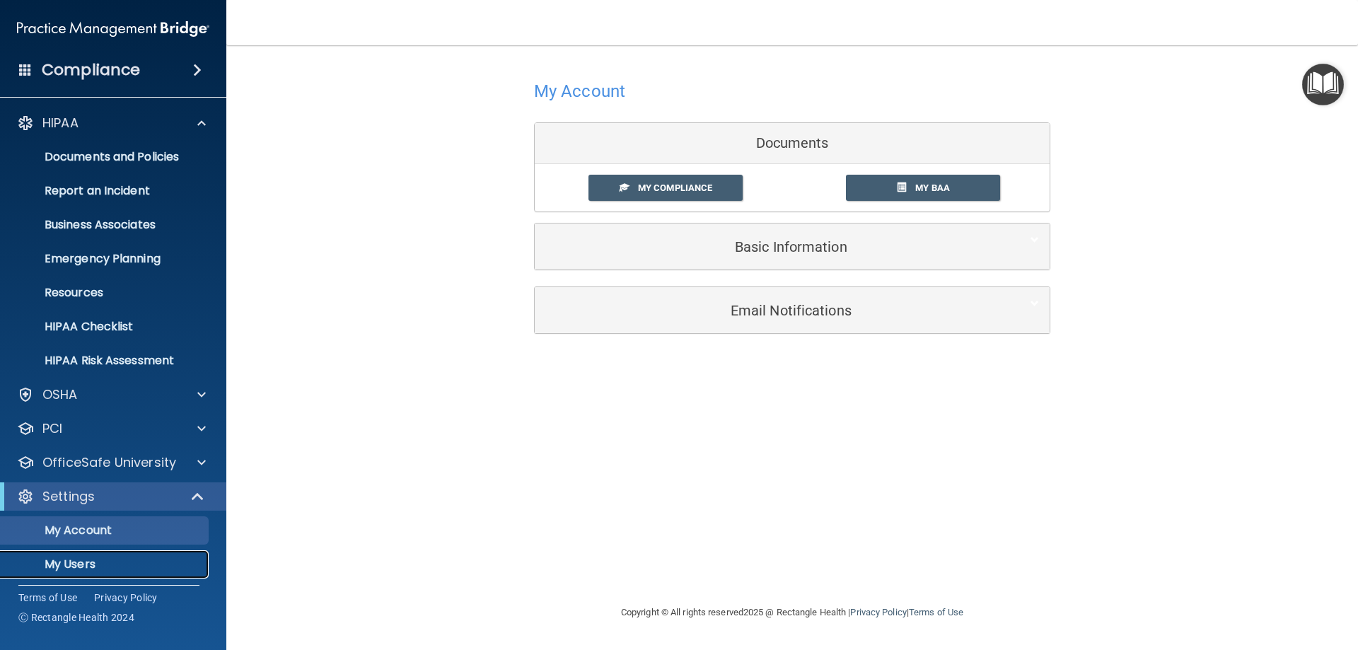
click at [102, 568] on p "My Users" at bounding box center [105, 564] width 193 height 14
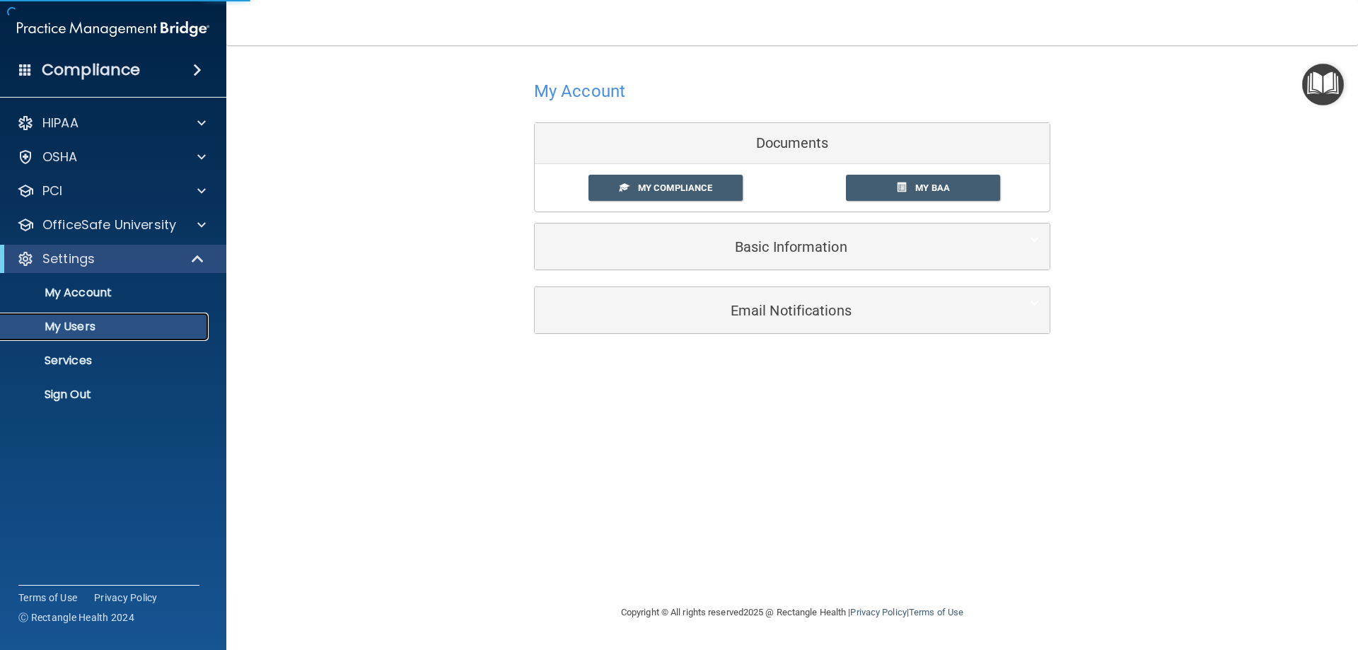
click at [126, 326] on p "My Users" at bounding box center [105, 327] width 193 height 14
select select "20"
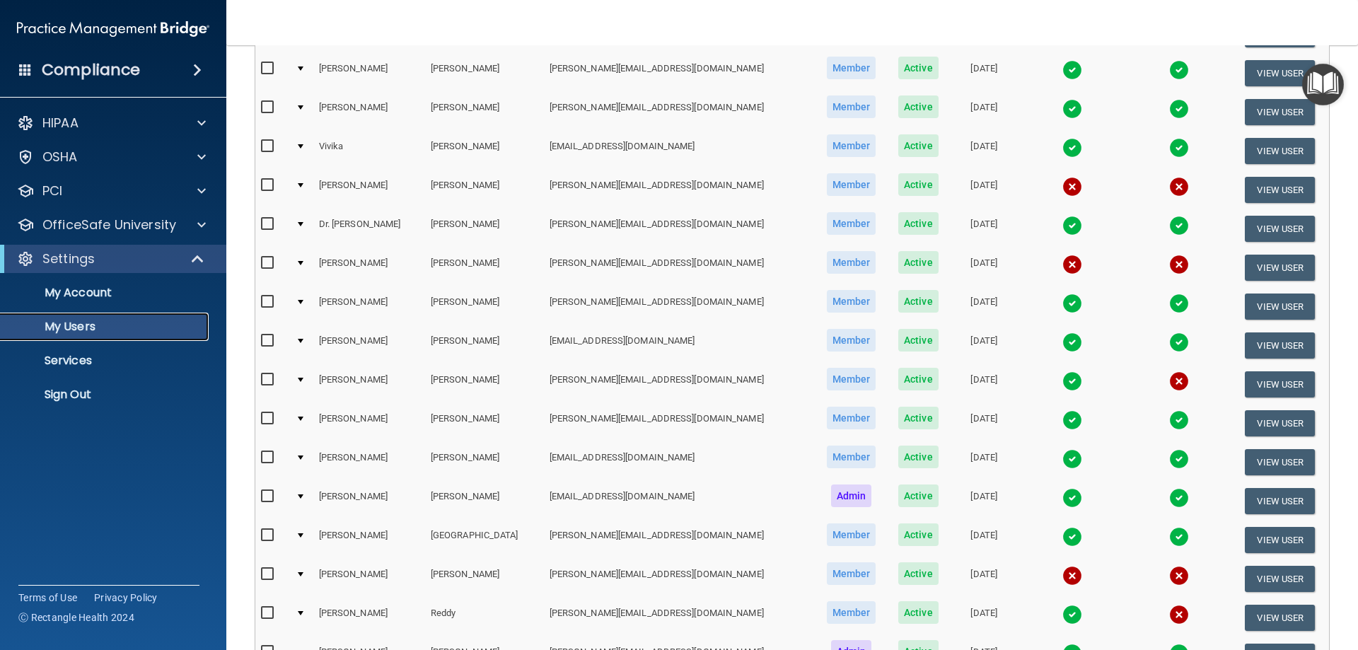
scroll to position [283, 0]
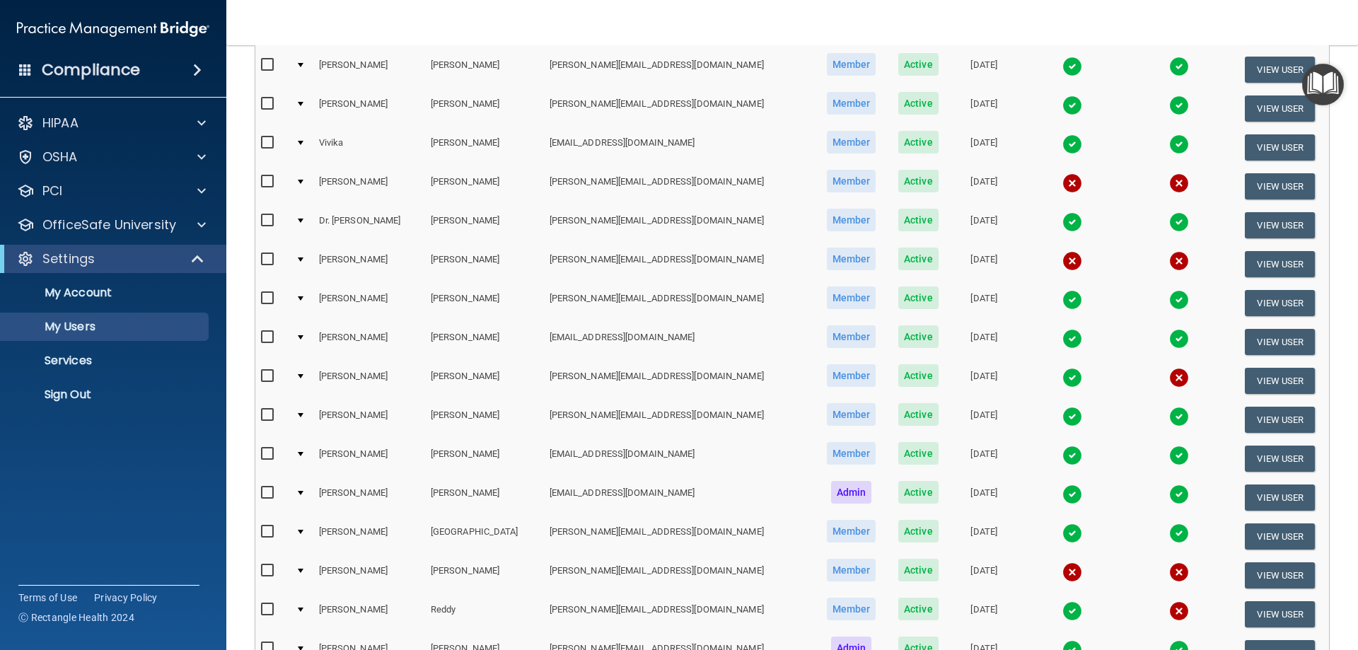
click at [266, 184] on input "checkbox" at bounding box center [269, 181] width 16 height 11
checkbox input "true"
click at [266, 264] on input "checkbox" at bounding box center [269, 259] width 16 height 11
checkbox input "true"
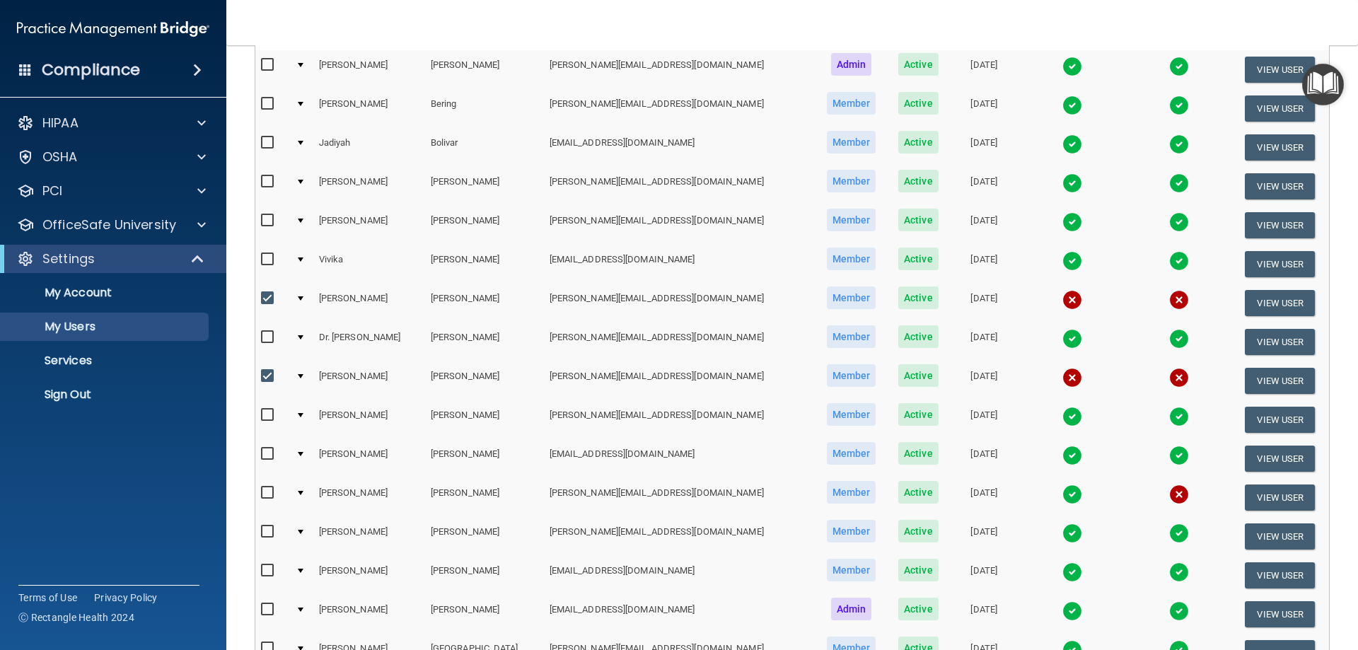
scroll to position [0, 0]
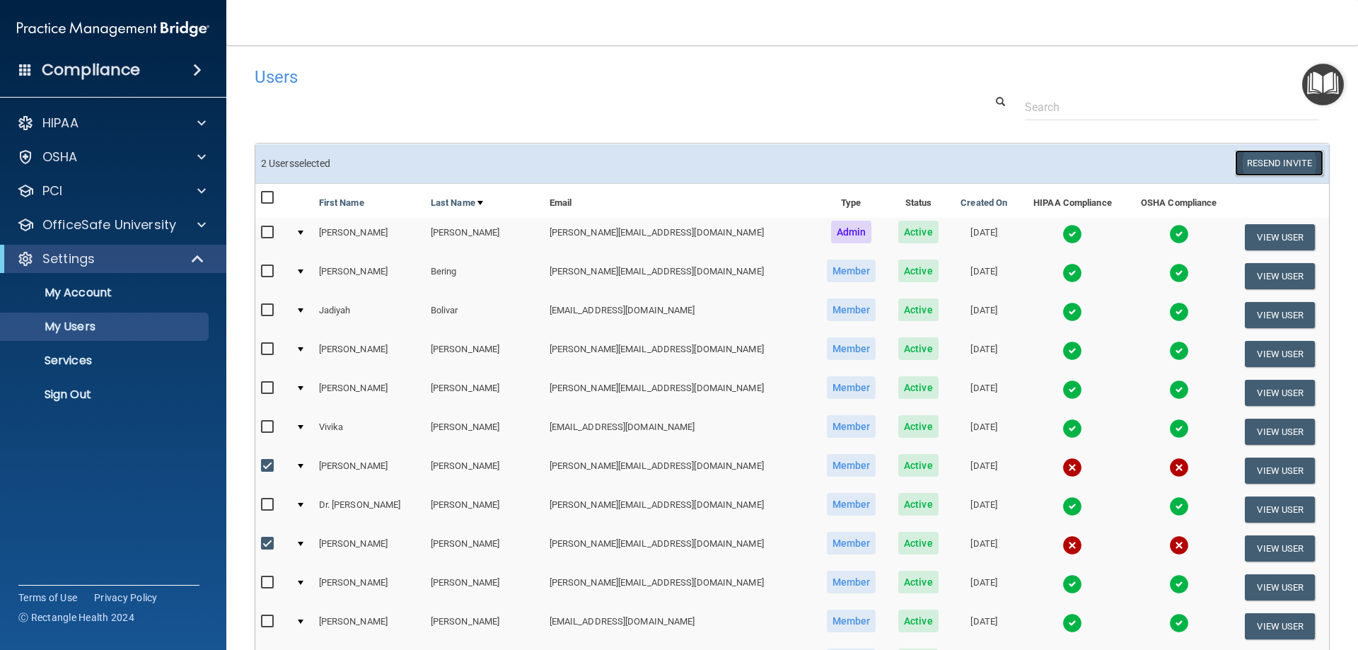
click at [1251, 157] on button "Resend Invite" at bounding box center [1279, 163] width 88 height 26
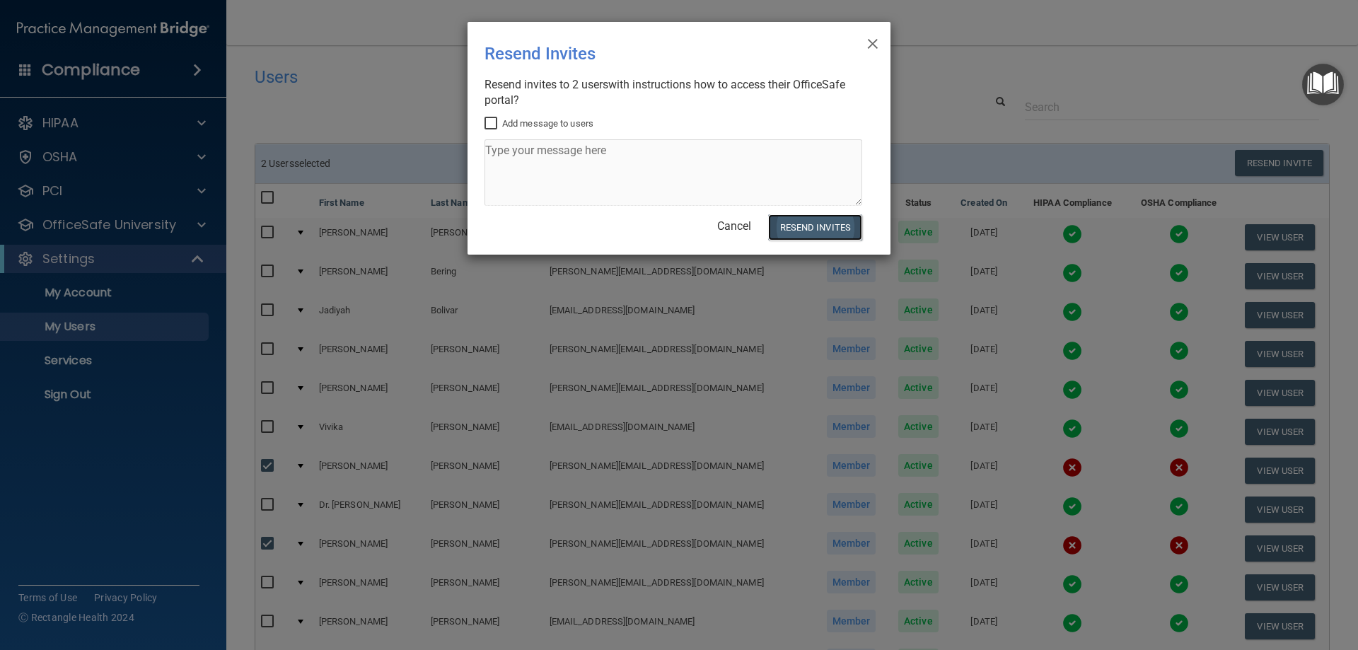
click at [810, 238] on button "Resend Invites" at bounding box center [815, 227] width 94 height 26
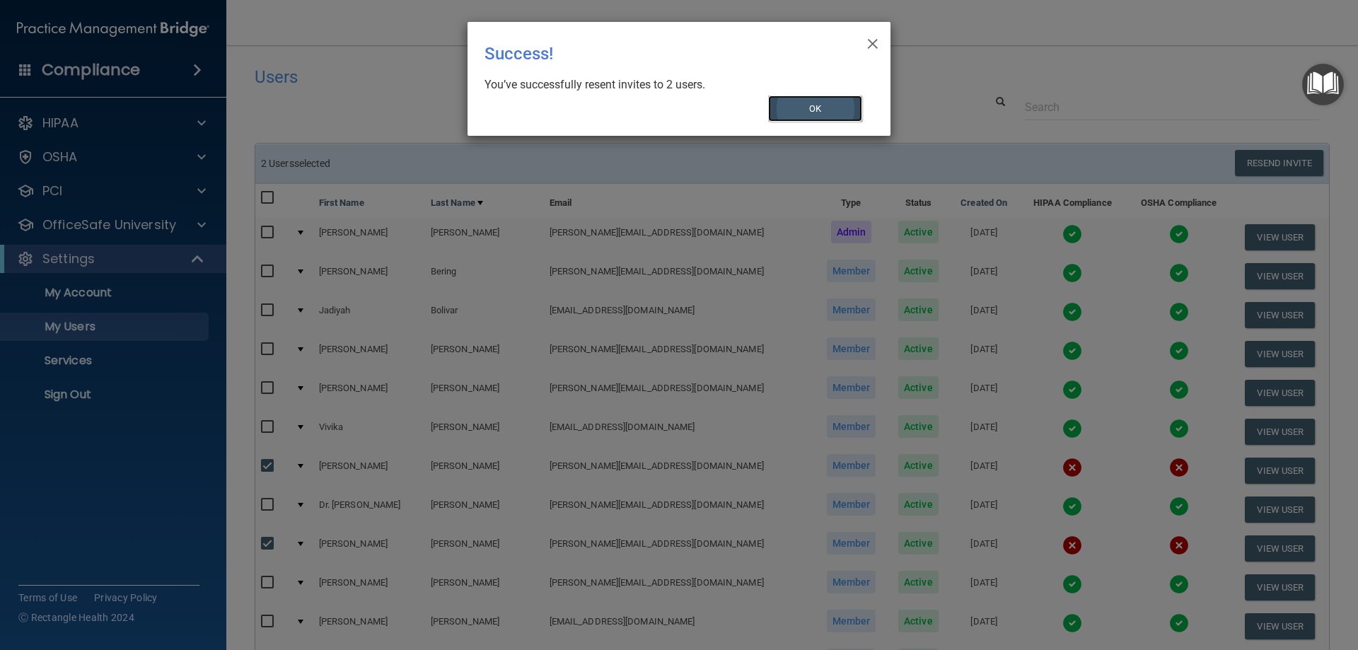
click at [830, 104] on button "OK" at bounding box center [815, 108] width 95 height 26
